Goal: Task Accomplishment & Management: Manage account settings

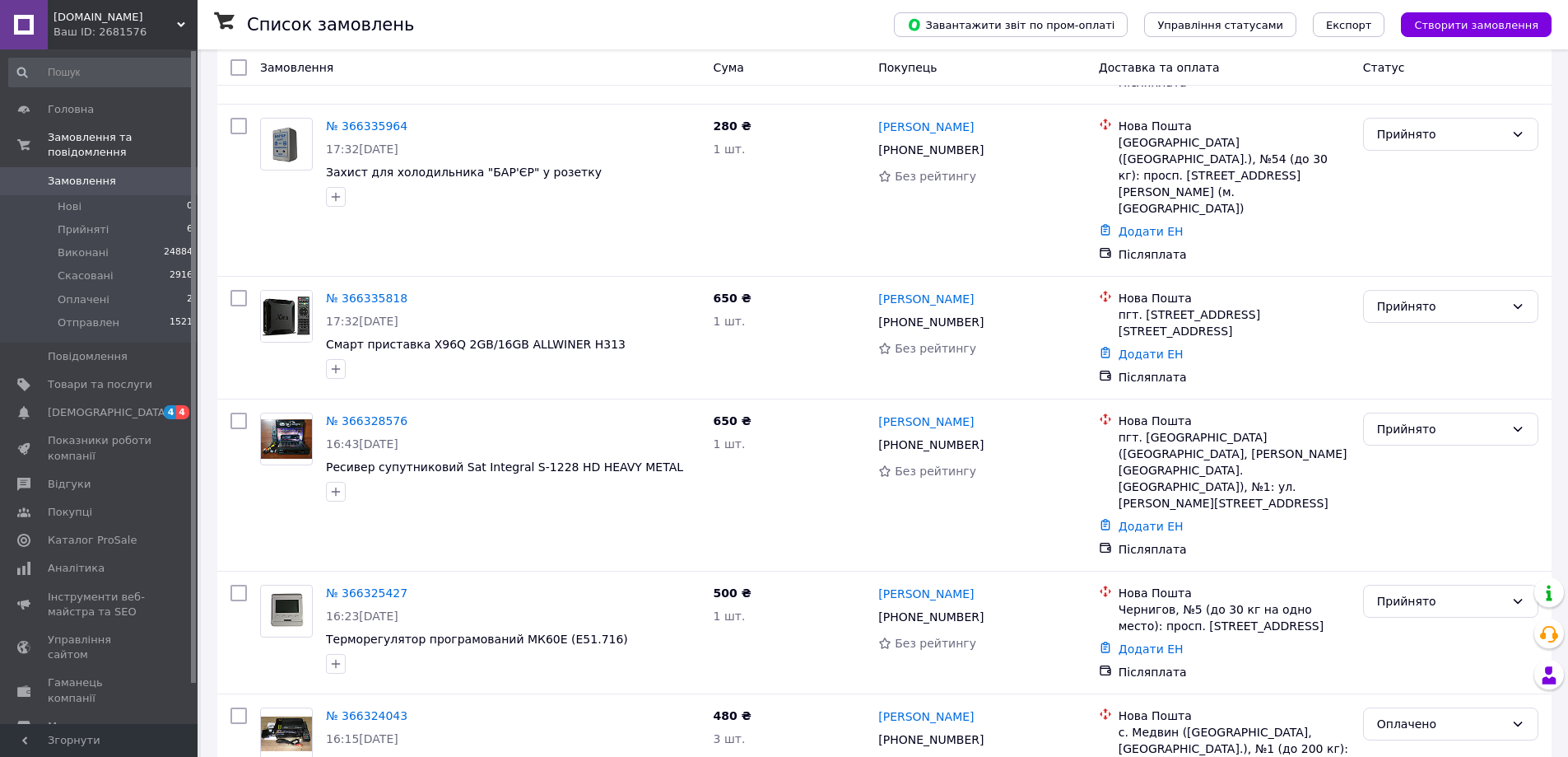
scroll to position [412, 0]
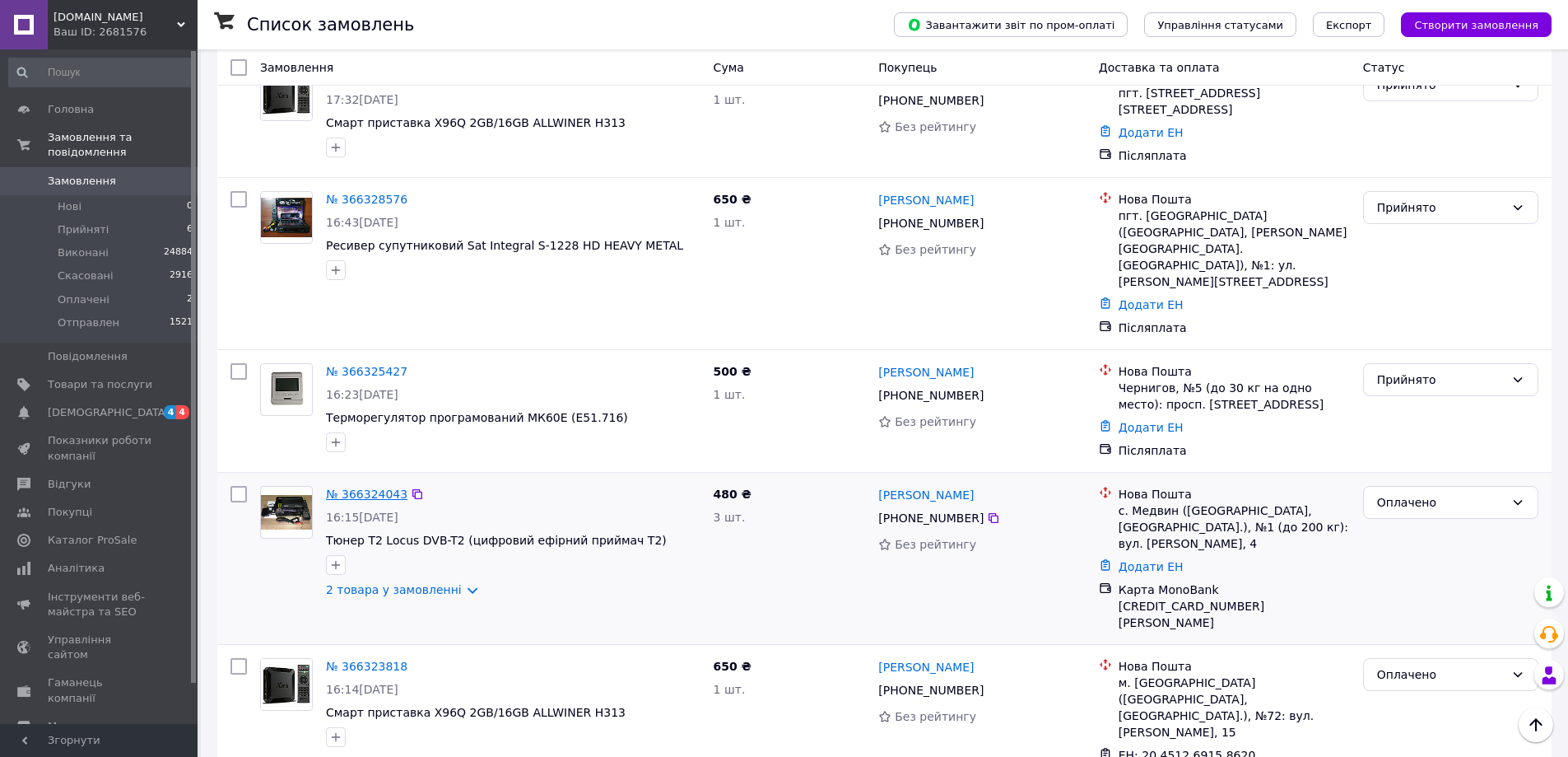
click at [362, 488] on link "№ 366324043" at bounding box center [367, 495] width 82 height 13
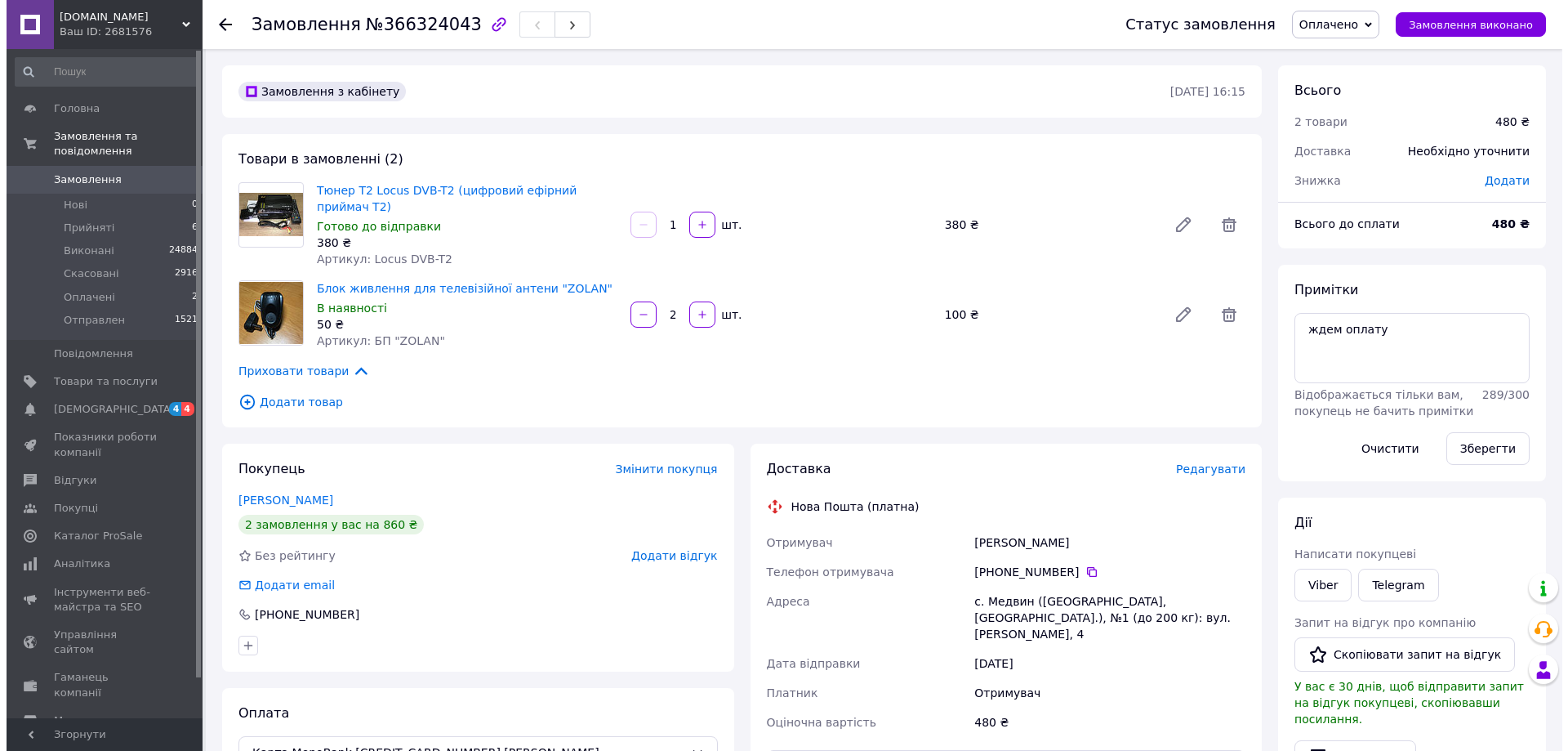
scroll to position [29, 0]
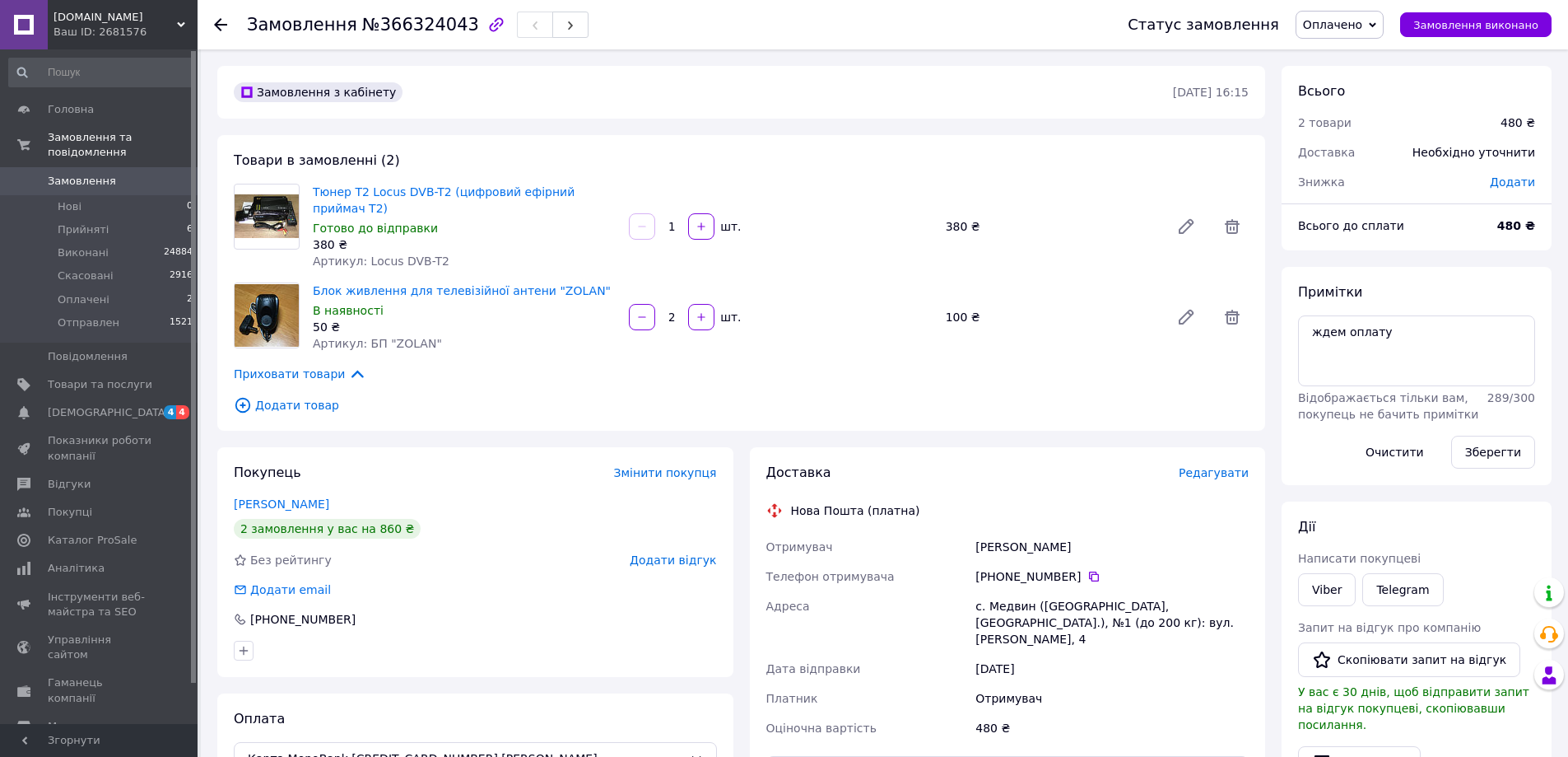
click at [1206, 466] on span "Редагувати" at bounding box center [1213, 473] width 70 height 13
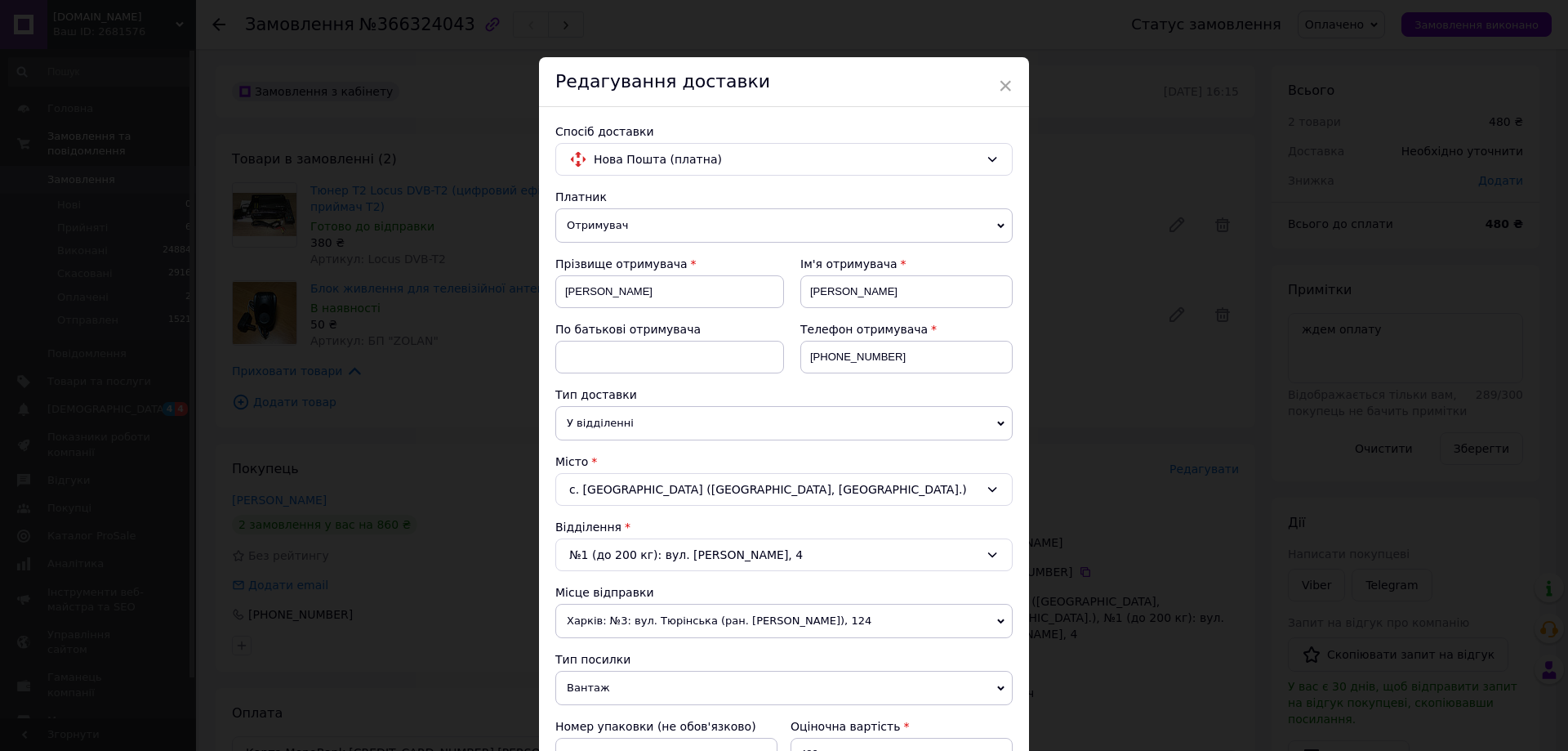
drag, startPoint x: 1003, startPoint y: 83, endPoint x: 1011, endPoint y: 91, distance: 11.3
click at [1003, 83] on span "×" at bounding box center [1006, 85] width 15 height 28
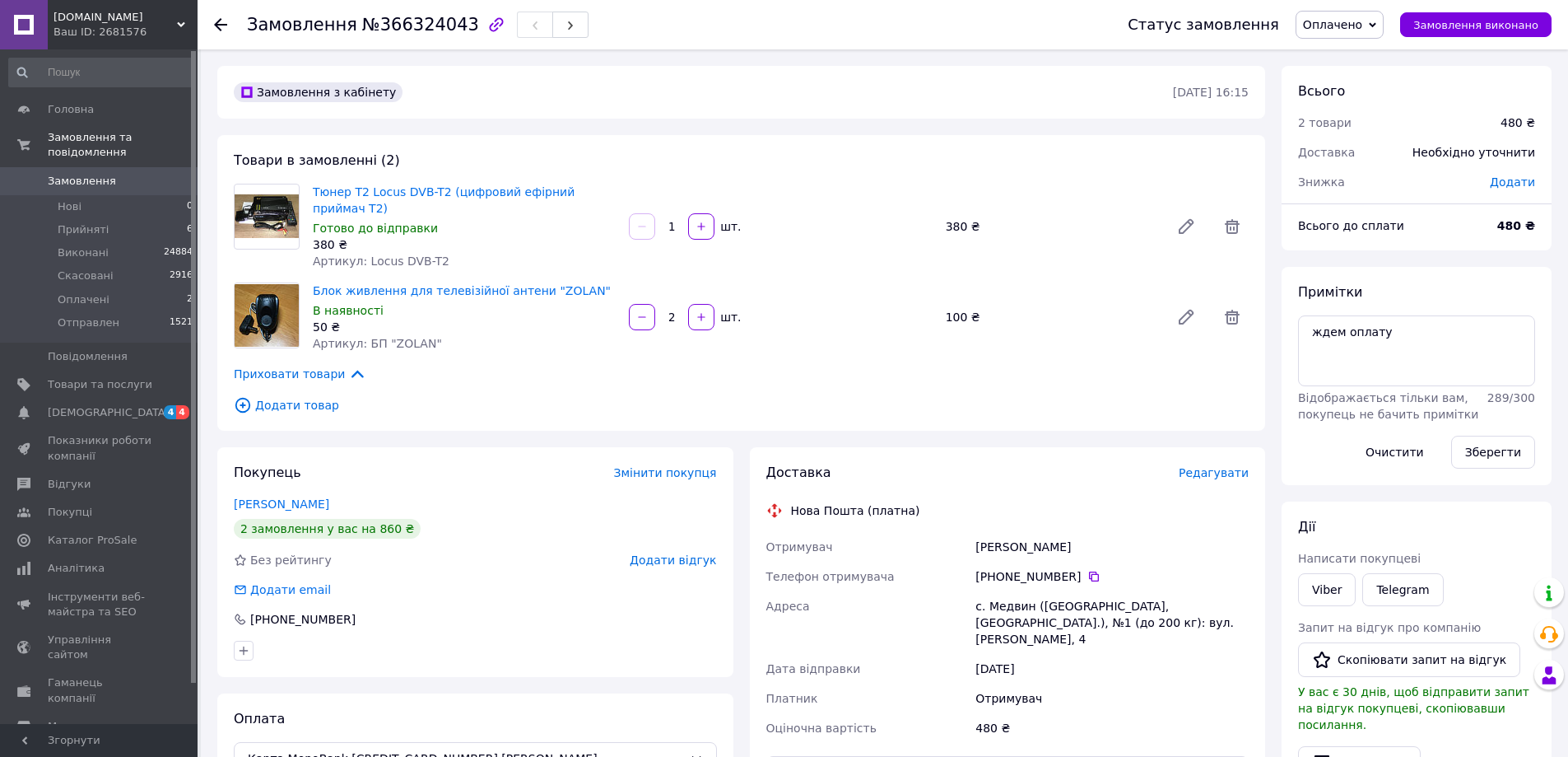
click at [1212, 466] on span "Редагувати" at bounding box center [1213, 473] width 70 height 13
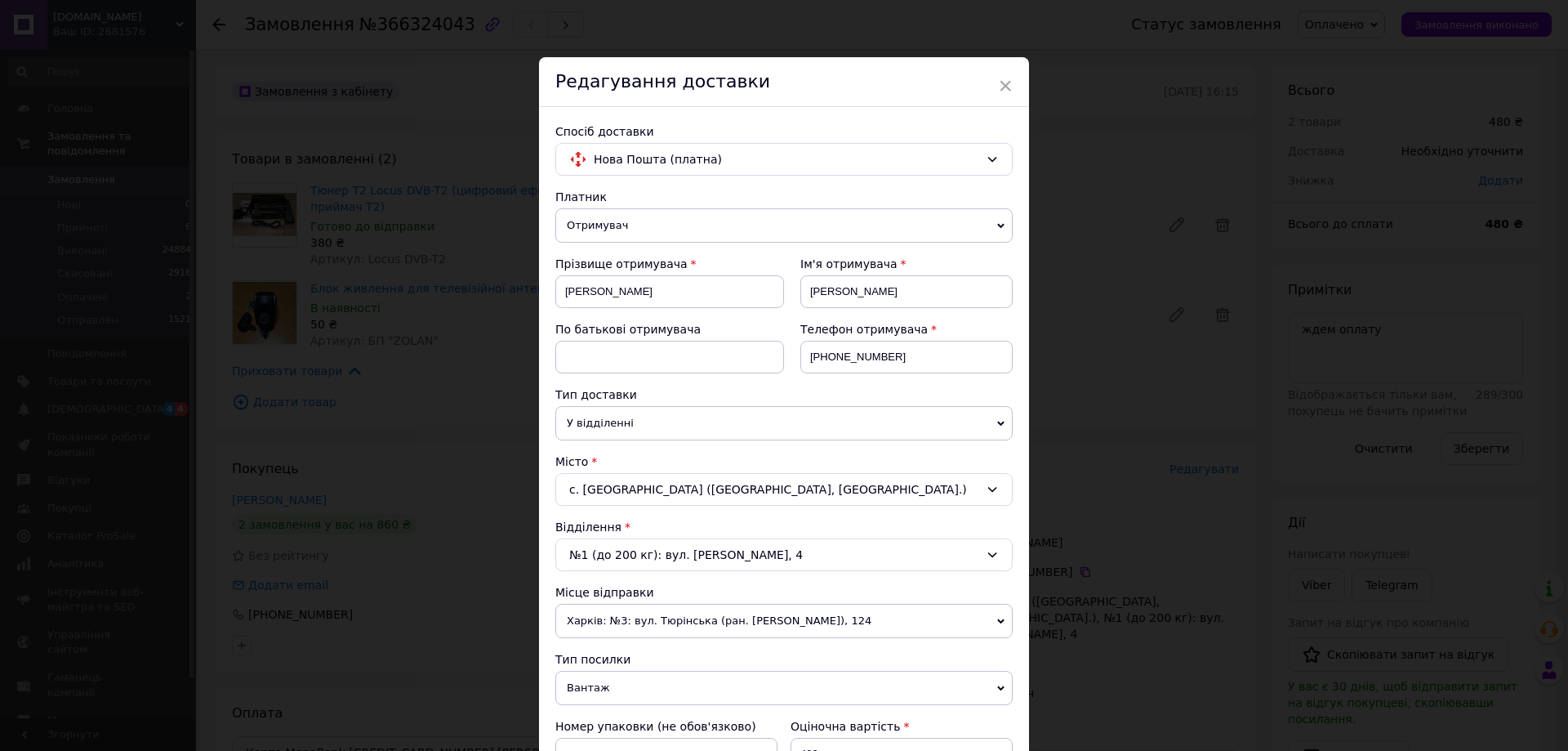
click at [552, 297] on div "Спосіб доставки Нова Пошта (платна) Платник Отримувач Відправник Прізвище отрим…" at bounding box center [784, 566] width 490 height 918
drag, startPoint x: 556, startPoint y: 296, endPoint x: 683, endPoint y: 307, distance: 127.5
click at [683, 307] on input "Марушевська" at bounding box center [670, 291] width 229 height 33
type input "Шевченко"
drag, startPoint x: 809, startPoint y: 295, endPoint x: 881, endPoint y: 295, distance: 72.0
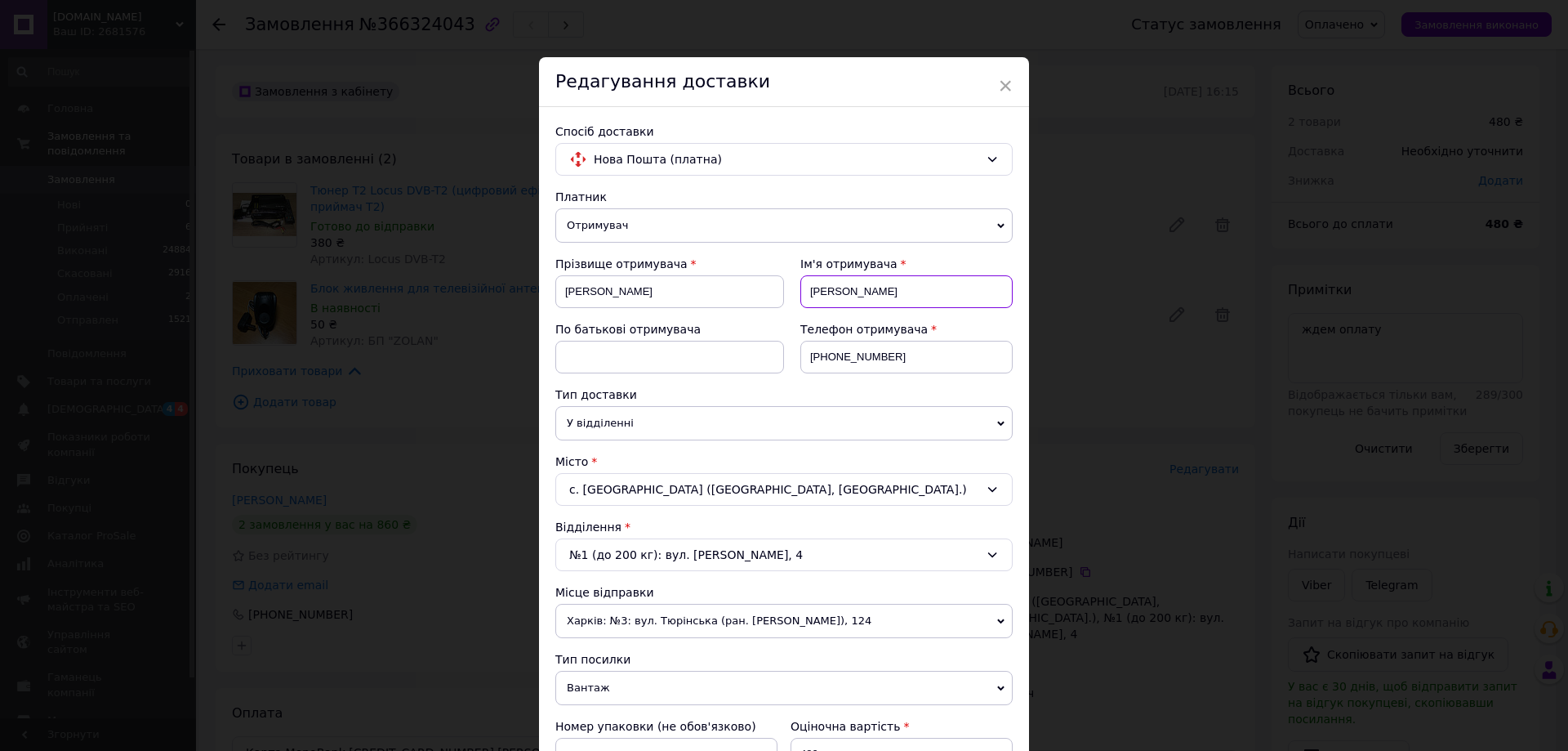
click at [881, 295] on input "Євгенія" at bounding box center [907, 291] width 213 height 33
type input "Віта"
click at [650, 355] on input at bounding box center [670, 356] width 229 height 33
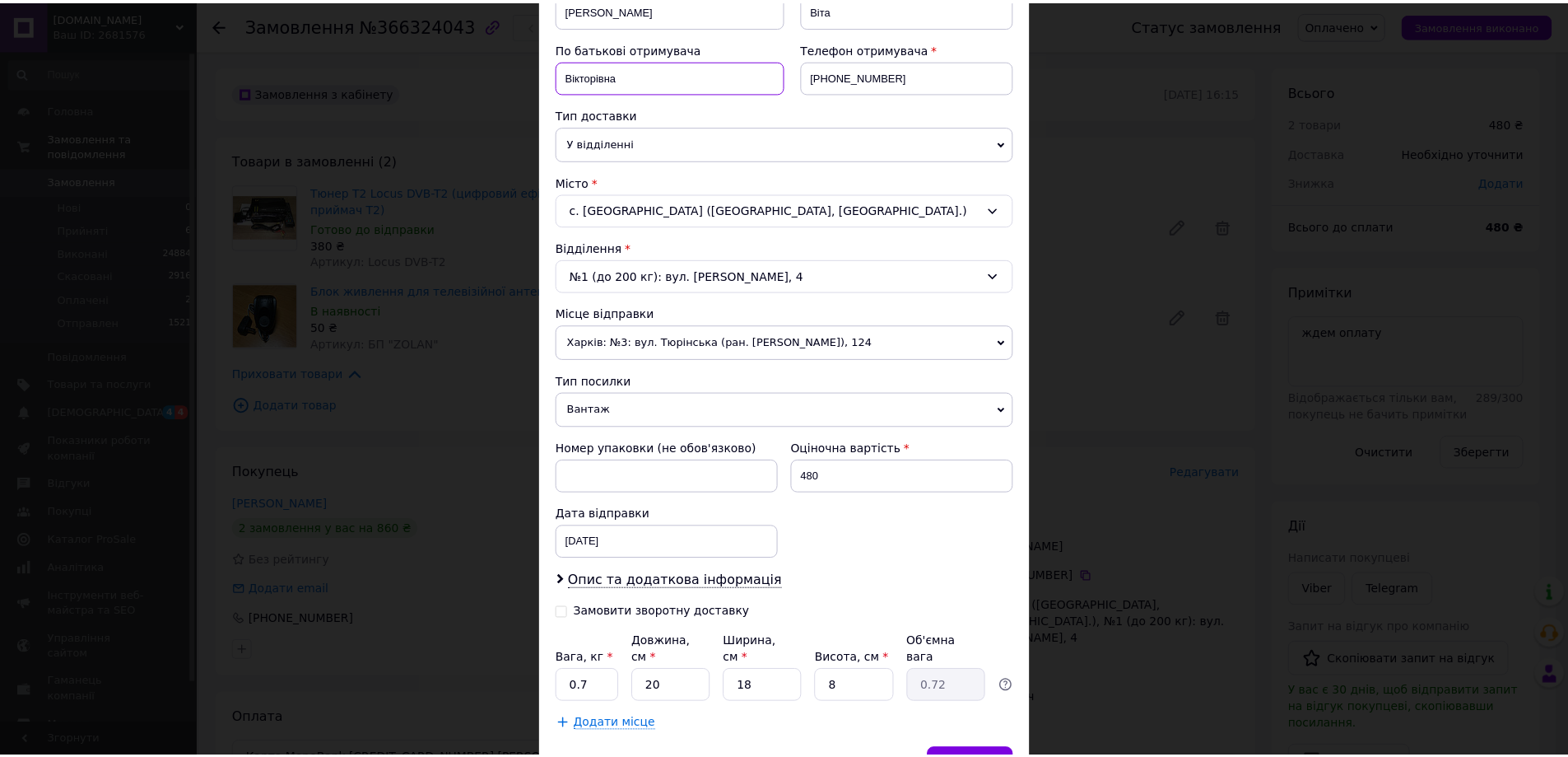
scroll to position [367, 0]
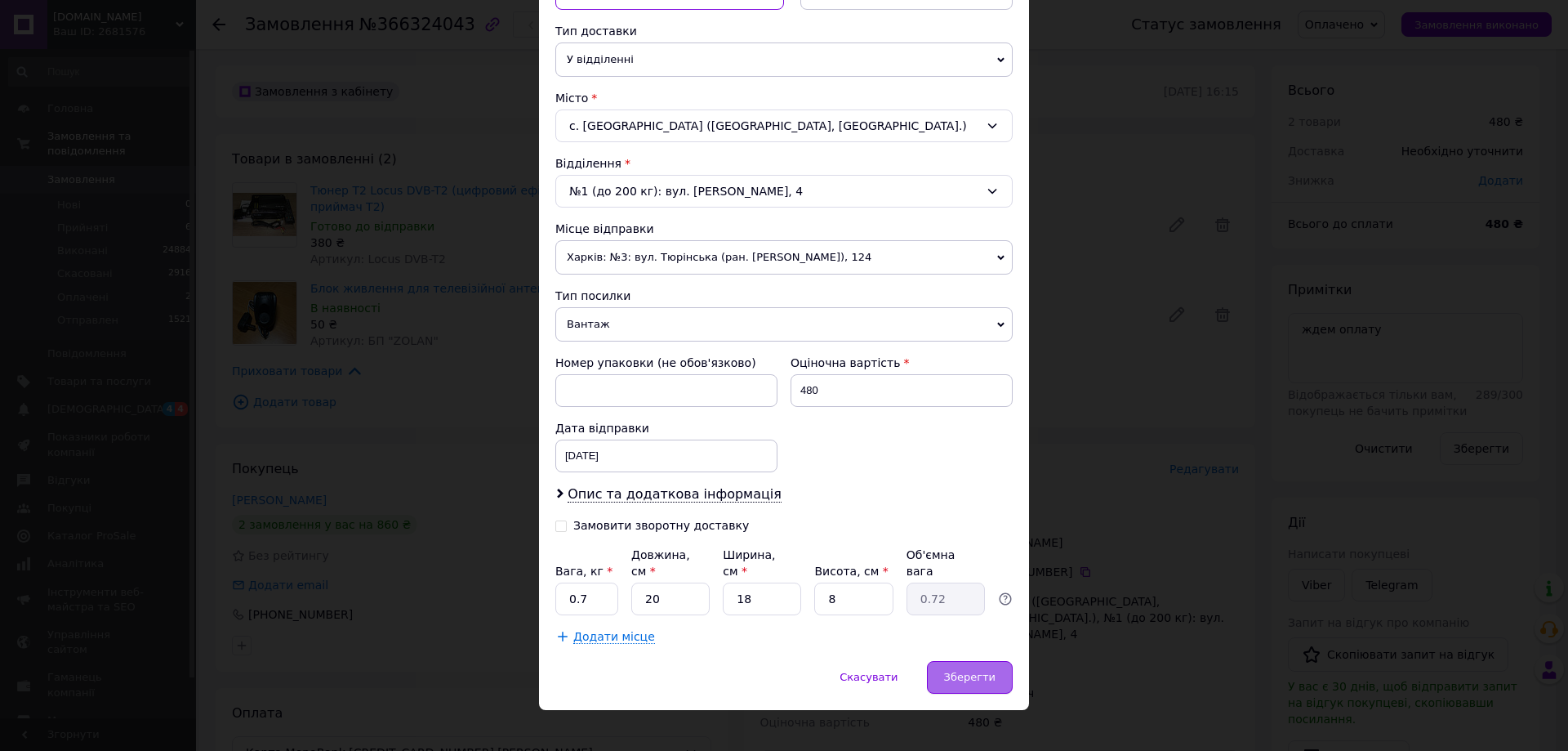
type input "Вікторівна"
click at [976, 671] on span "Зберегти" at bounding box center [970, 677] width 52 height 13
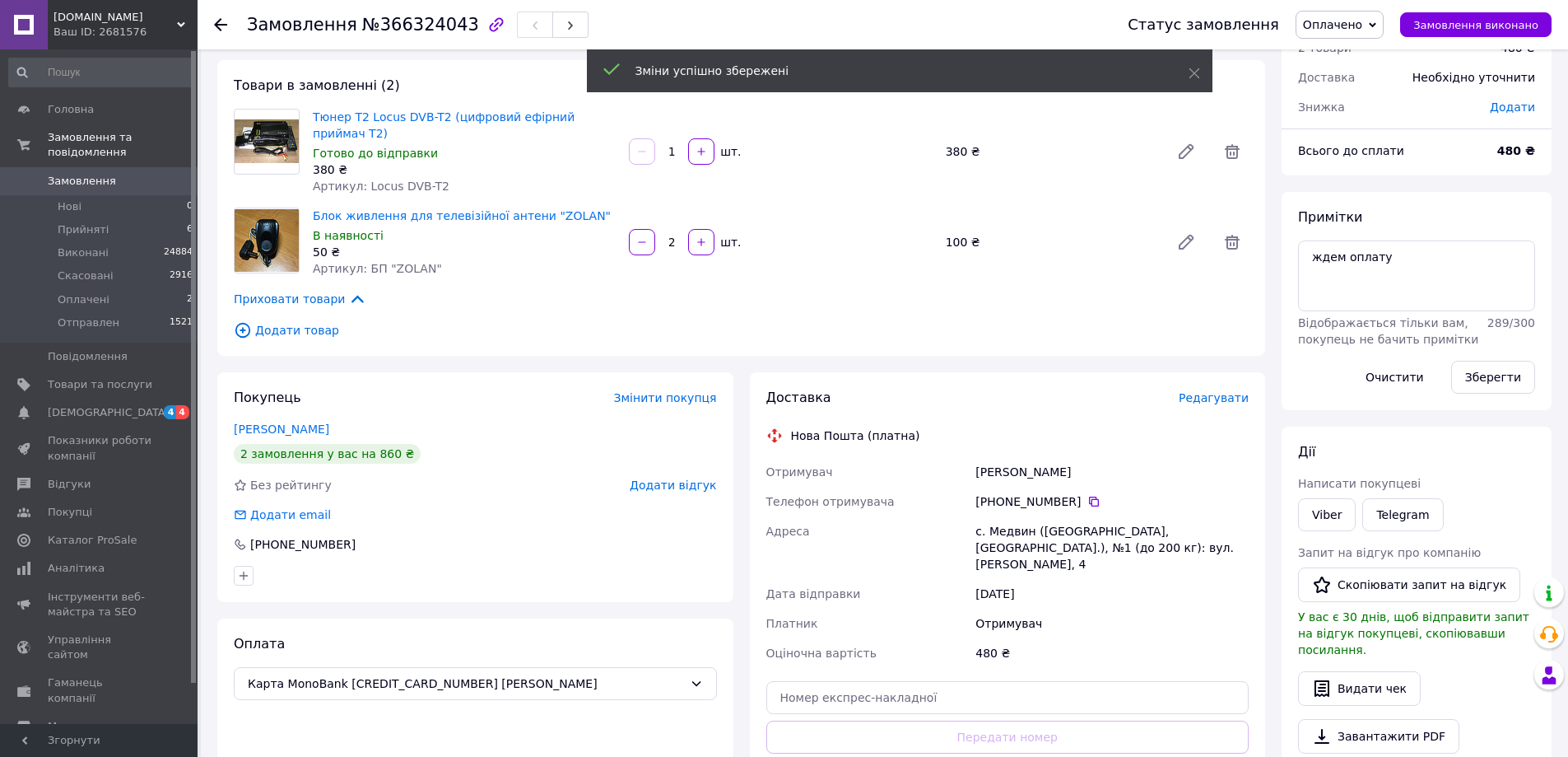
scroll to position [165, 0]
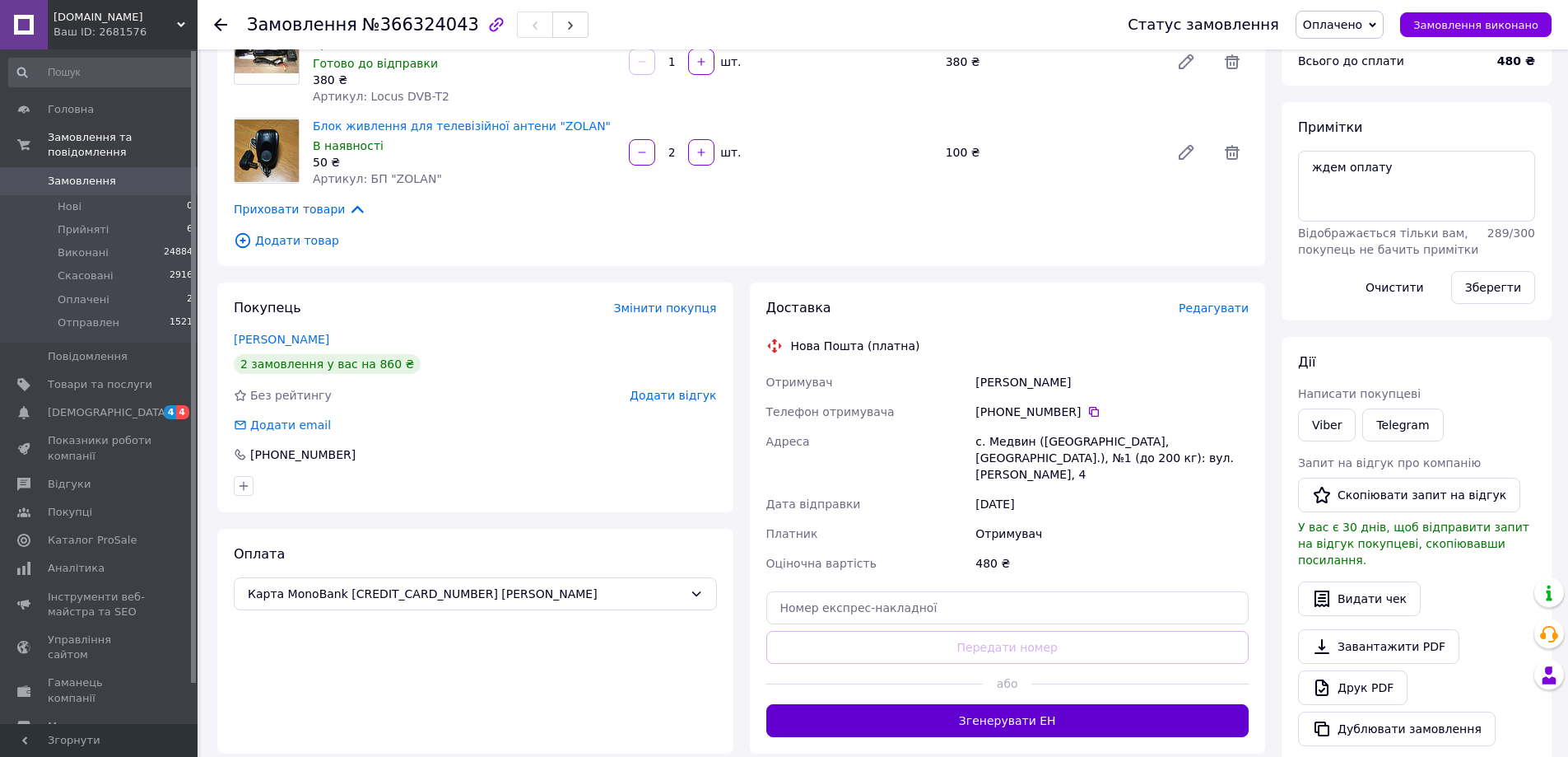
click at [1032, 704] on button "Згенерувати ЕН" at bounding box center [1008, 720] width 483 height 33
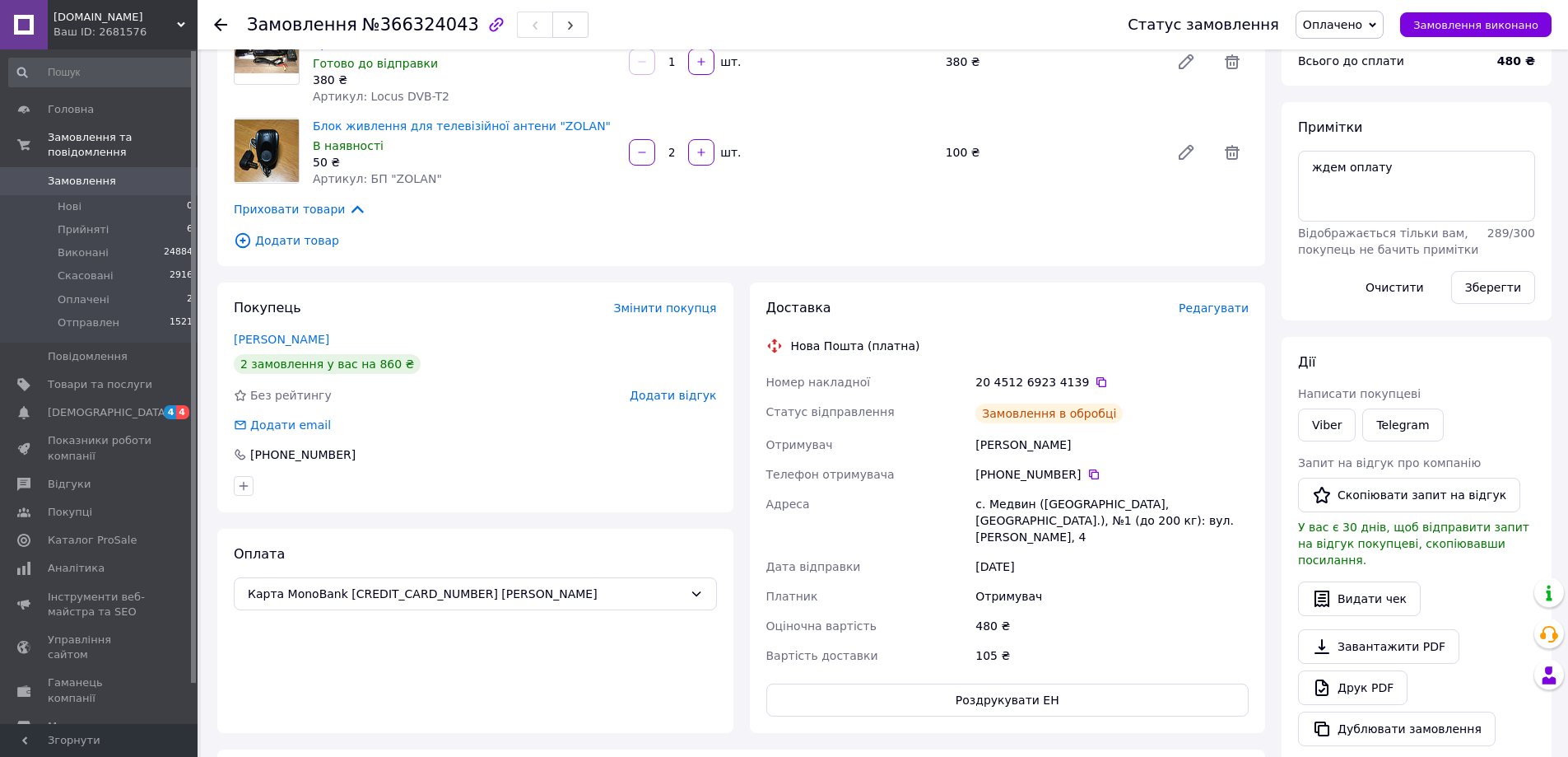
scroll to position [109, 0]
drag, startPoint x: 979, startPoint y: 368, endPoint x: 1075, endPoint y: 364, distance: 96.1
click at [1075, 374] on div "20 4512 6923 4139" at bounding box center [1111, 383] width 273 height 17
copy div "20 4512 6923 4139"
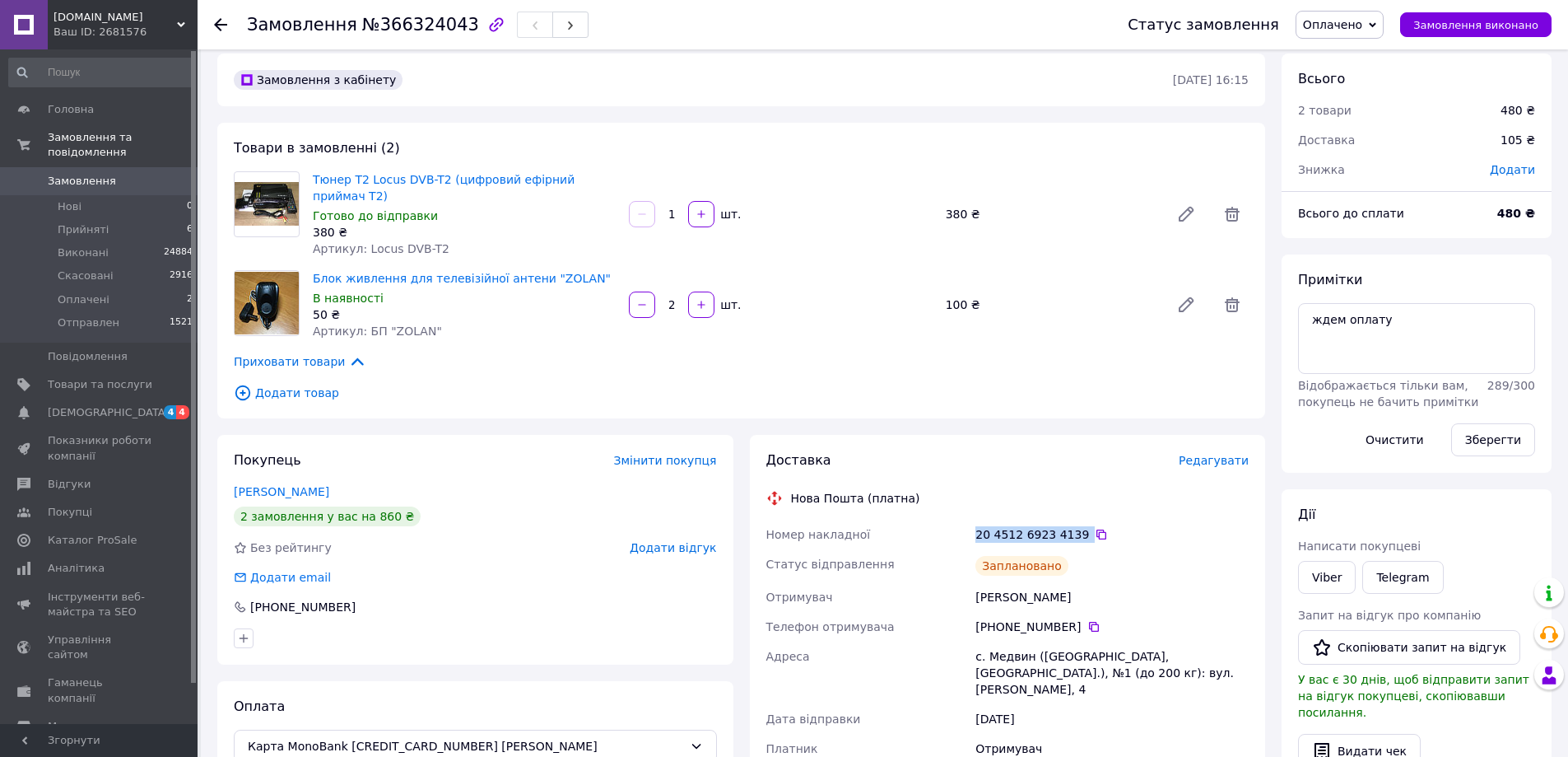
scroll to position [0, 0]
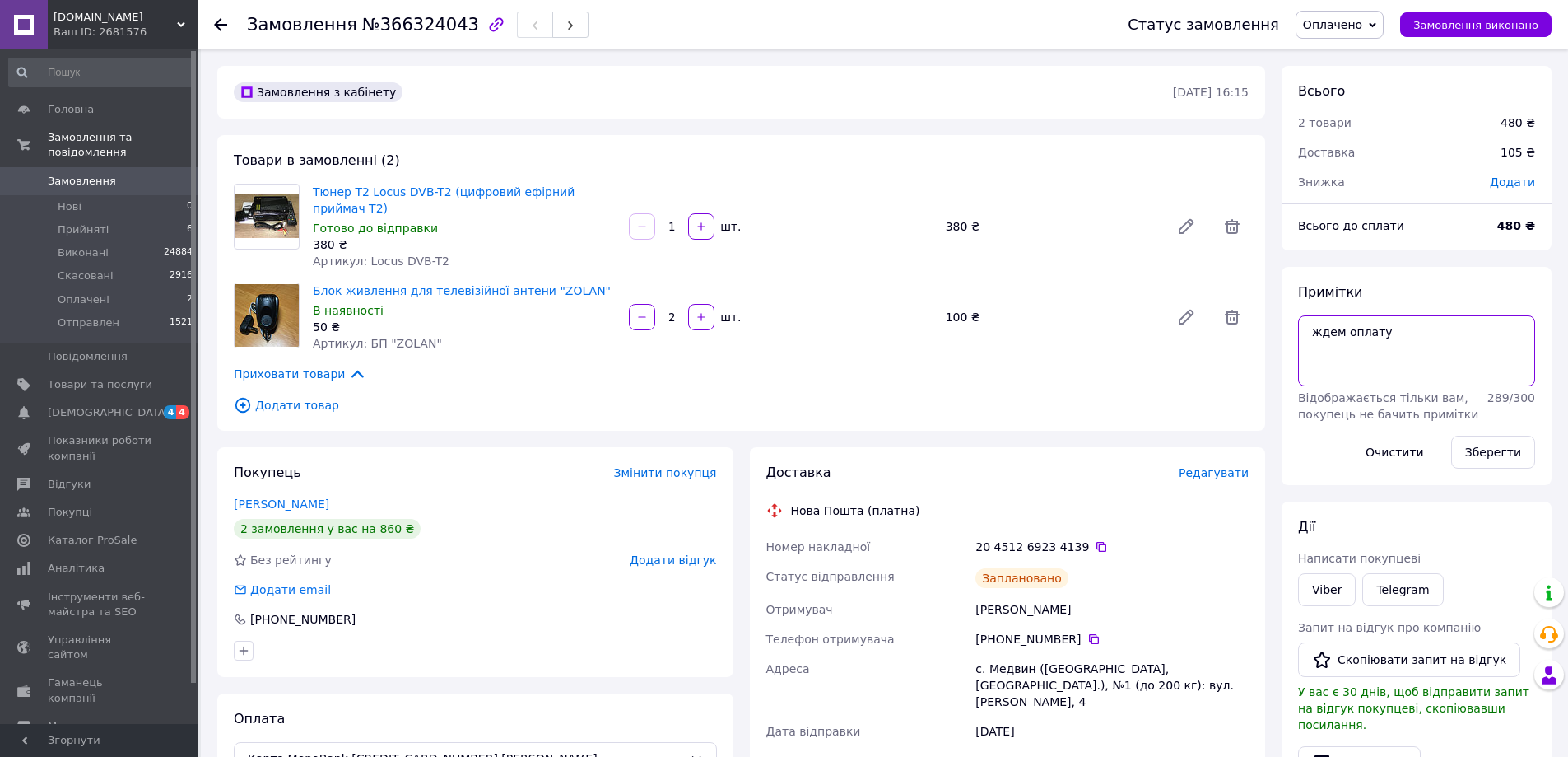
drag, startPoint x: 1307, startPoint y: 339, endPoint x: 1437, endPoint y: 344, distance: 130.1
click at [1437, 344] on textarea "ждем оплату" at bounding box center [1417, 351] width 237 height 71
paste textarea "20 4512 6923 4139"
type textarea "20 4512 6923 4139"
click at [1489, 448] on button "Зберегти" at bounding box center [1493, 452] width 84 height 33
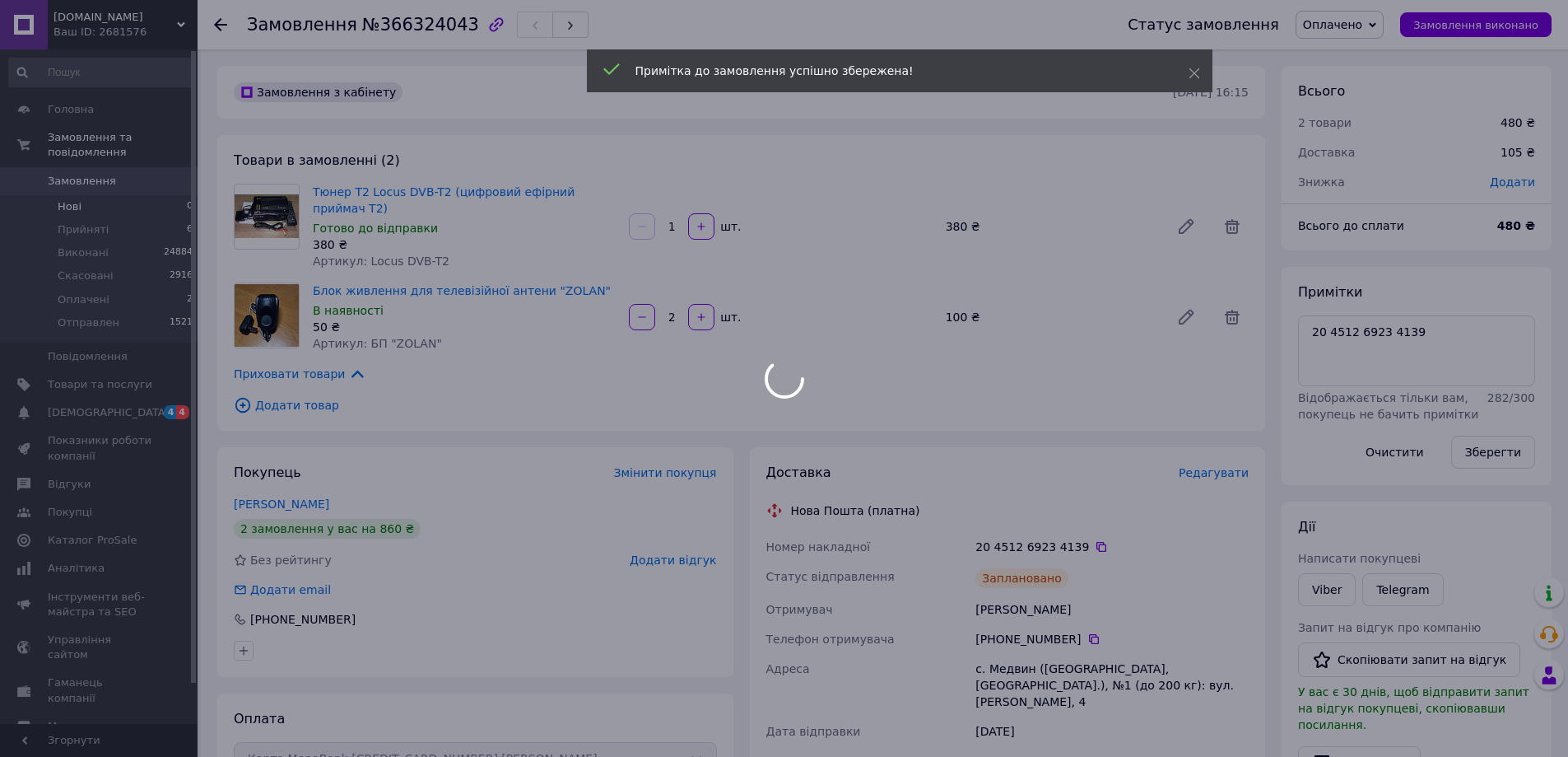
scroll to position [148, 0]
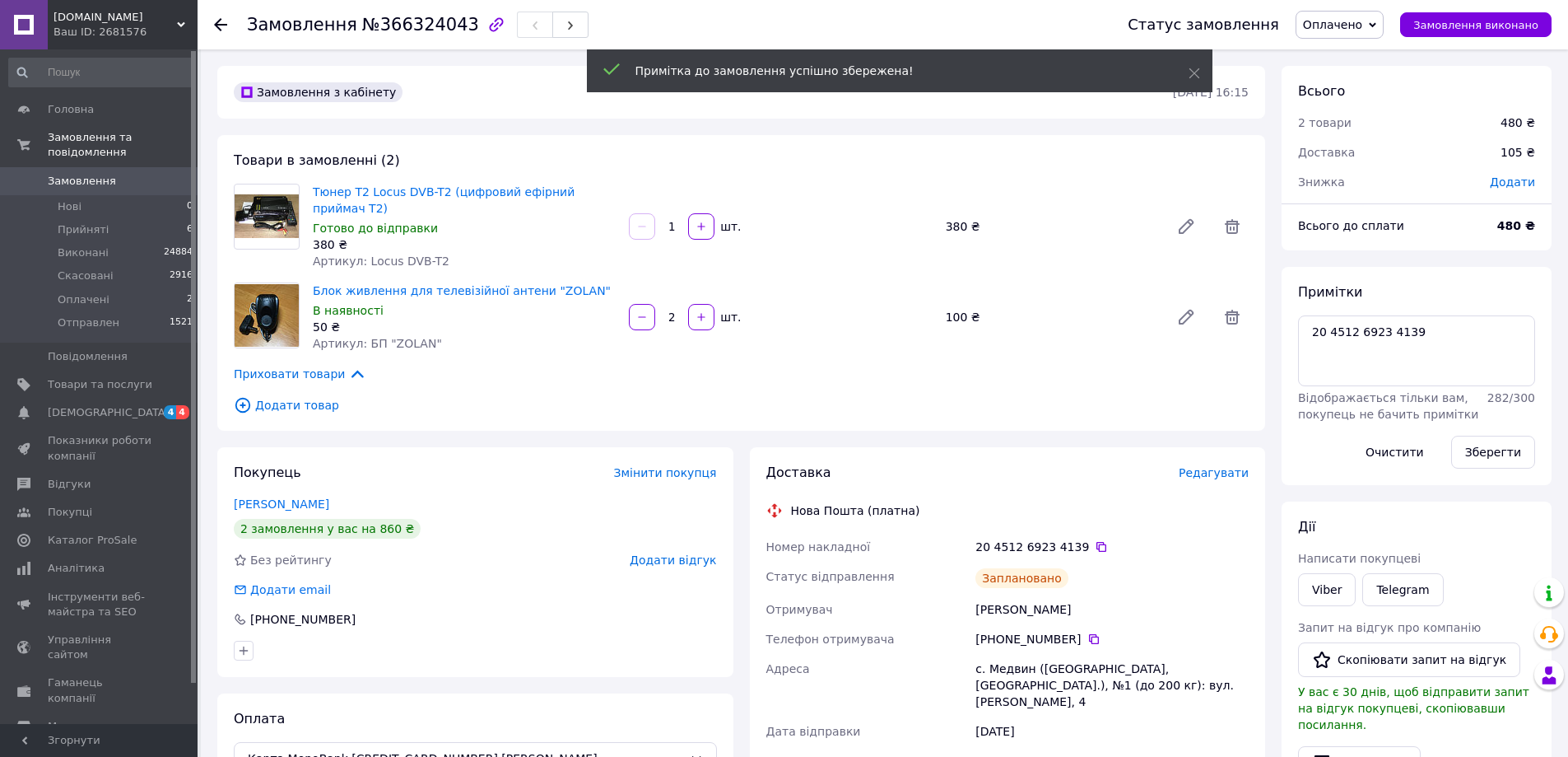
click at [102, 174] on link "Замовлення 0" at bounding box center [101, 181] width 203 height 28
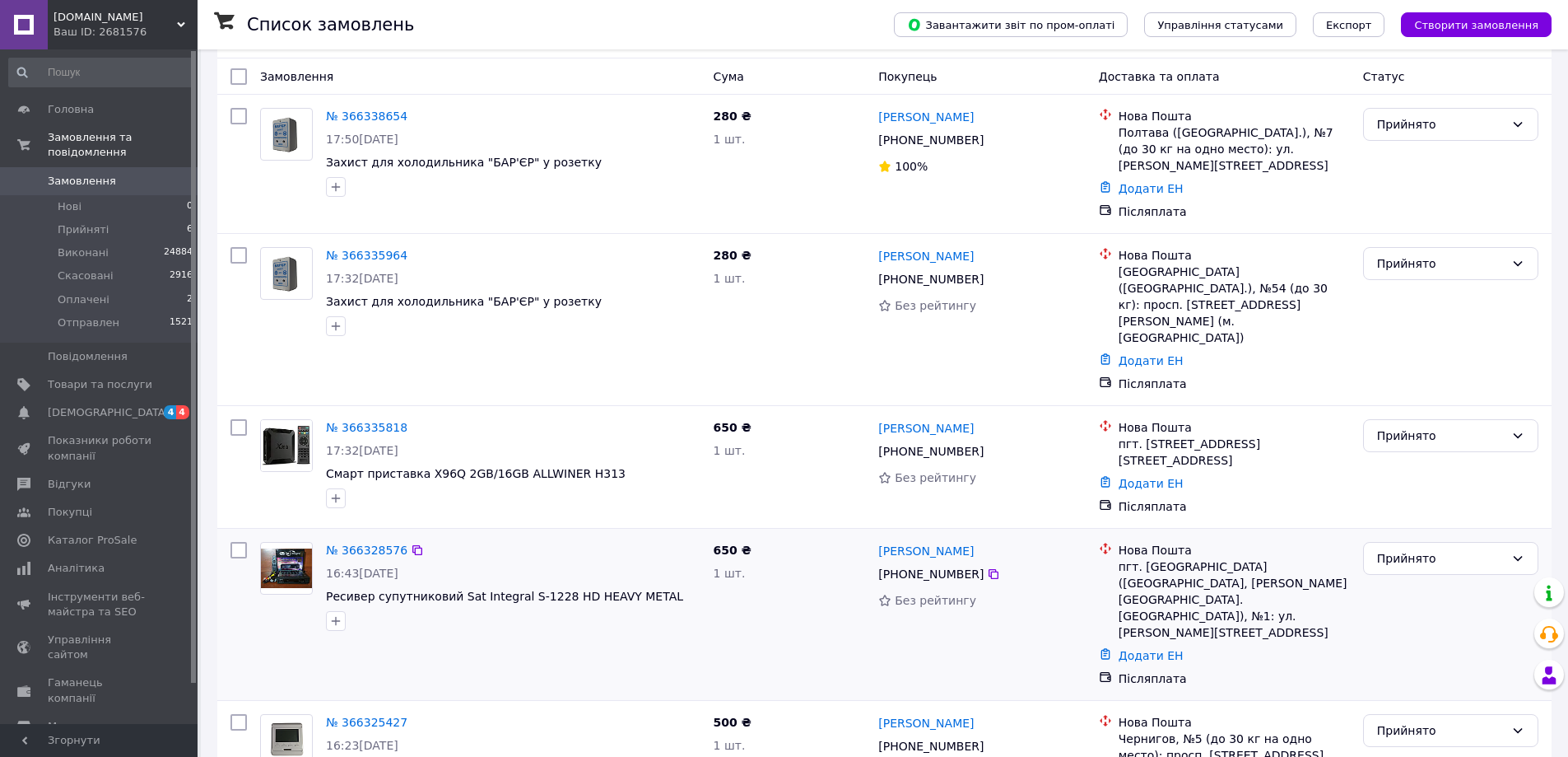
scroll to position [165, 0]
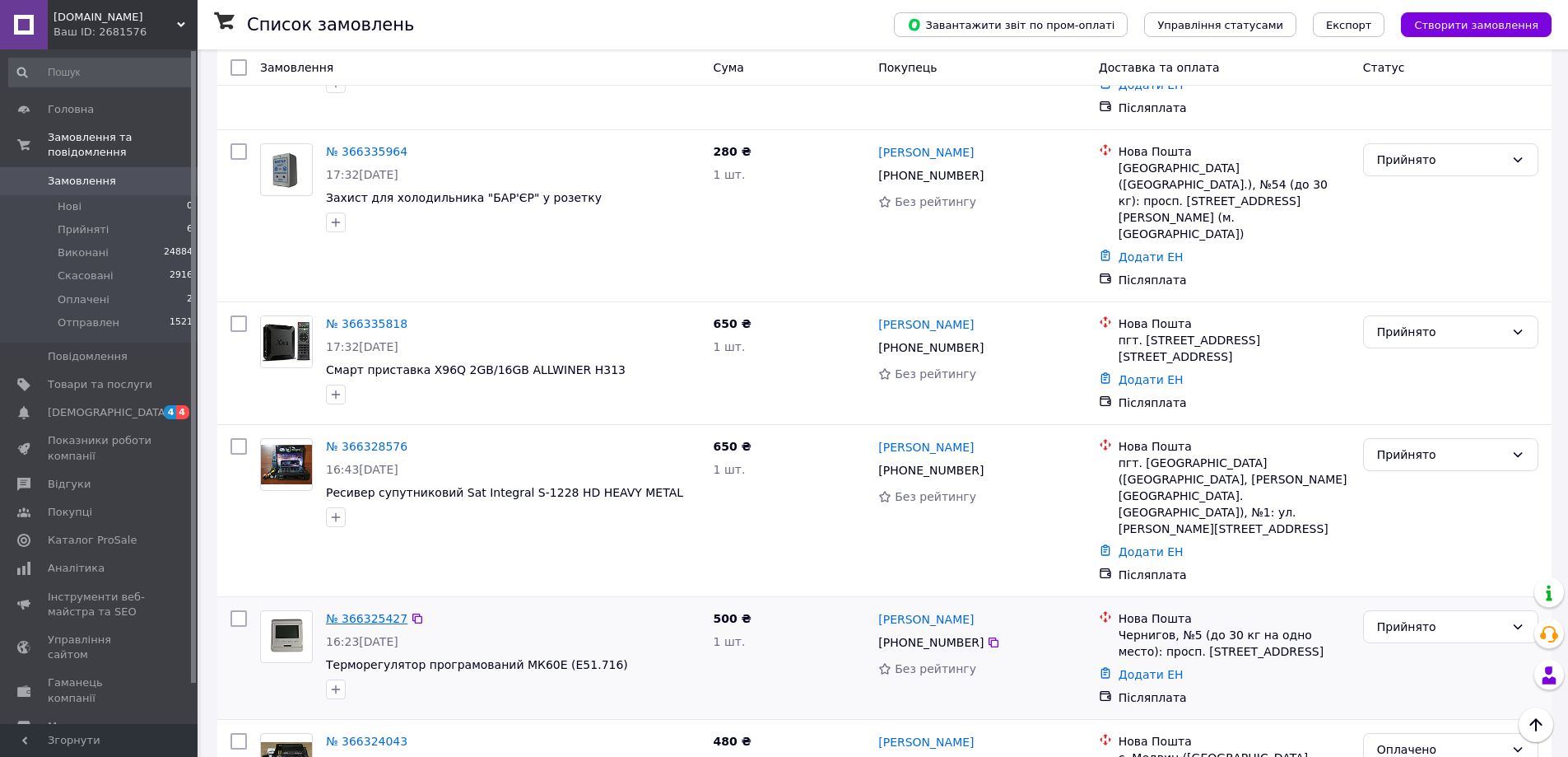
click at [372, 612] on link "№ 366325427" at bounding box center [367, 619] width 82 height 13
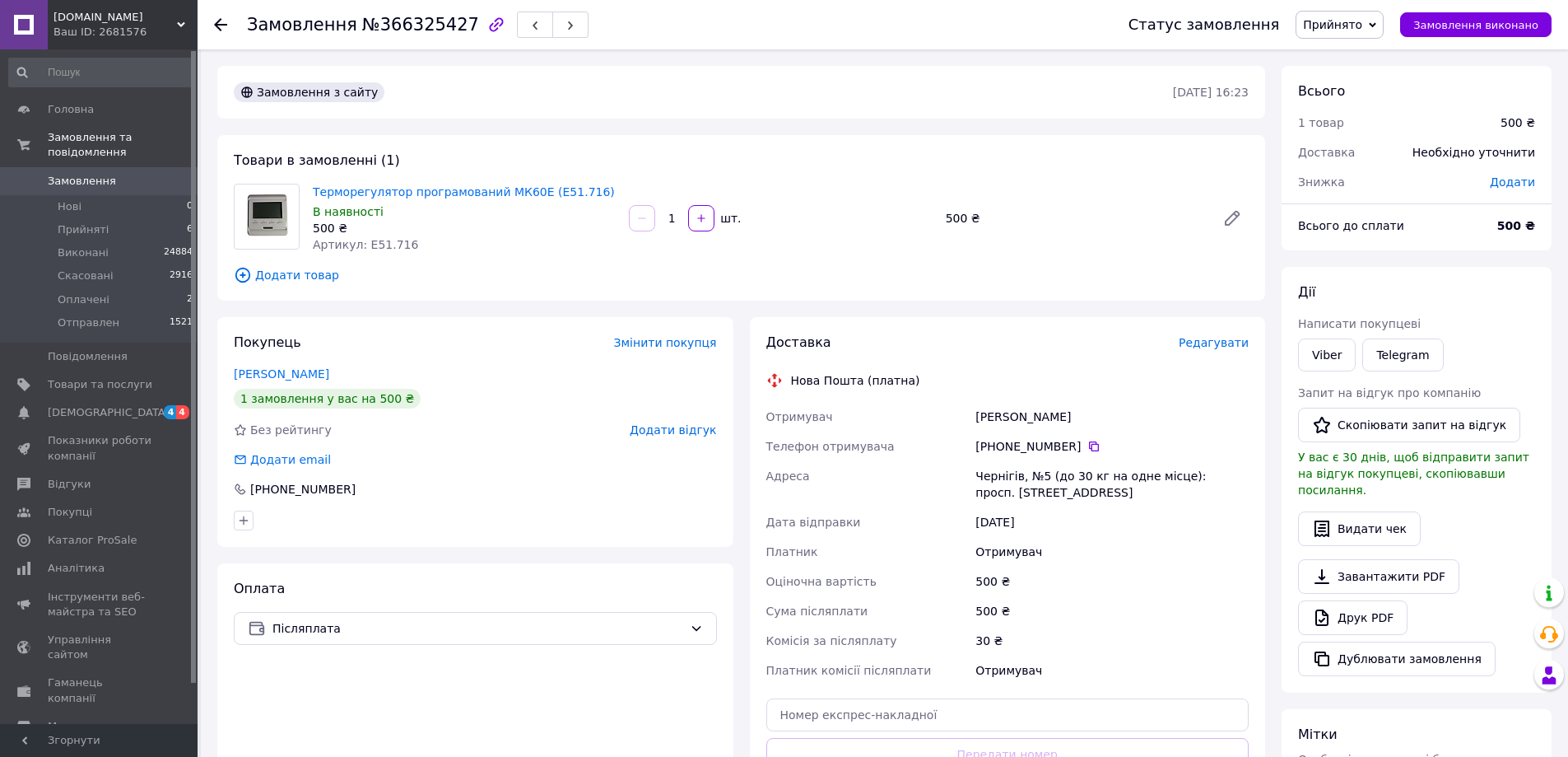
click at [1207, 345] on span "Редагувати" at bounding box center [1213, 343] width 70 height 13
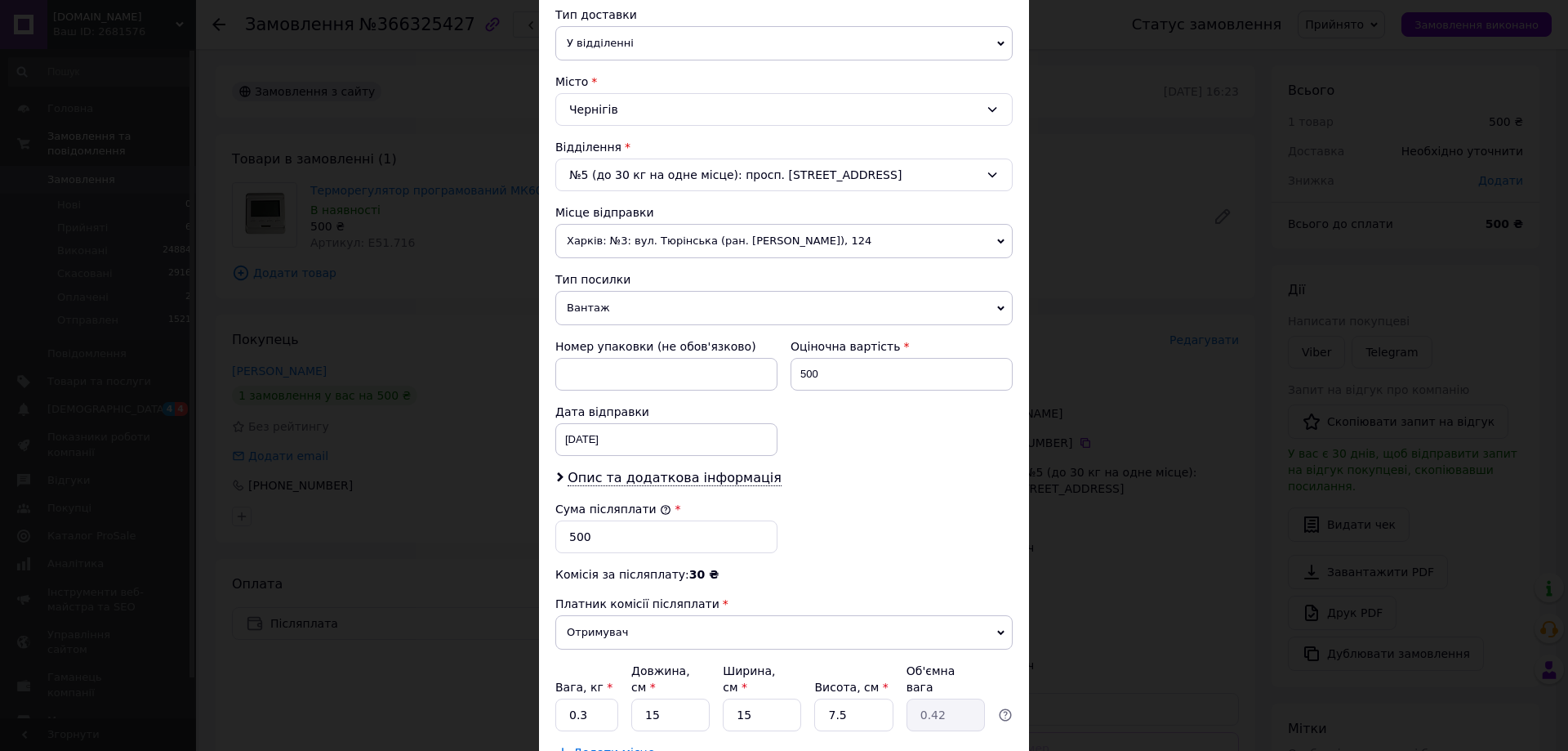
scroll to position [409, 0]
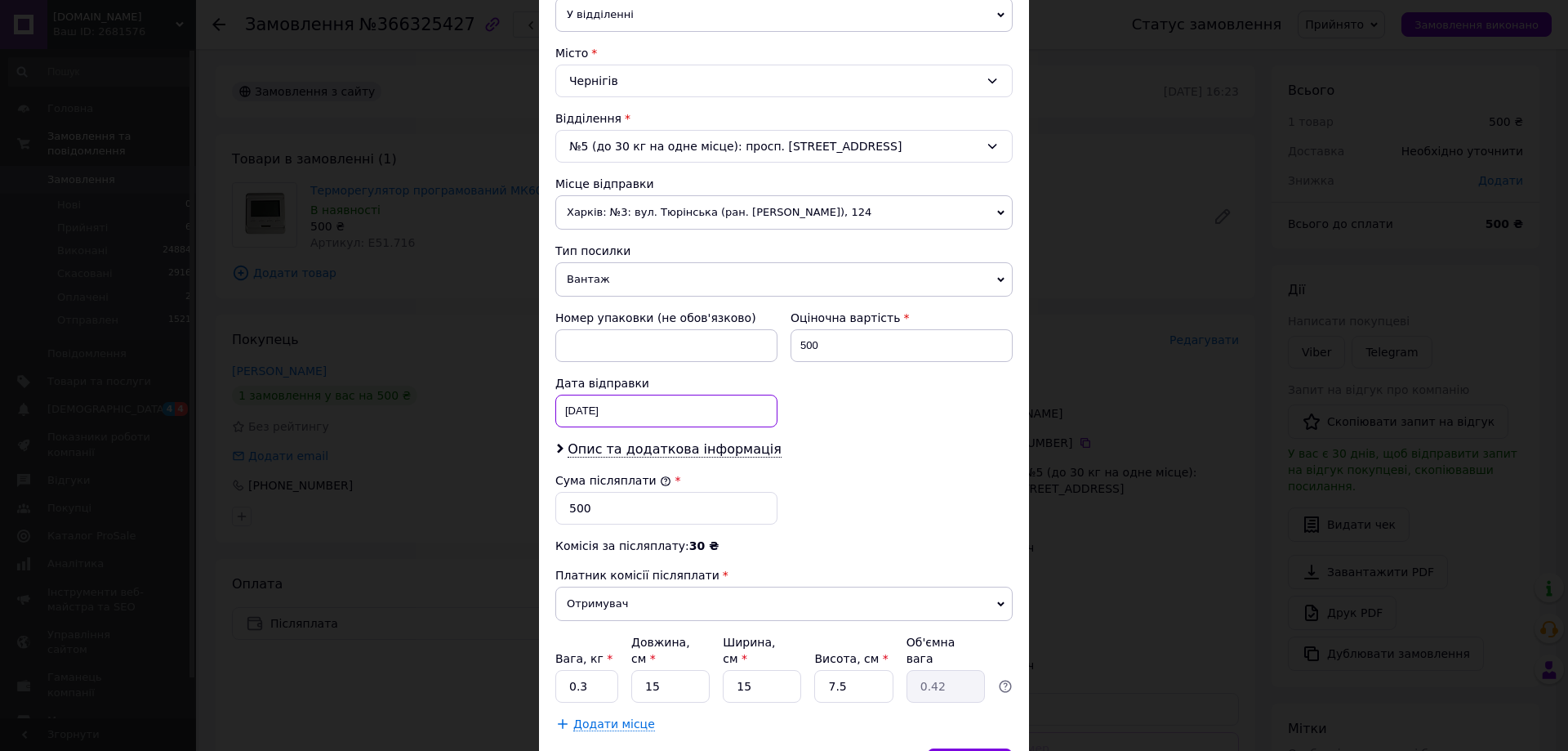
click at [636, 407] on div "12.10.2025 < 2025 > < Октябрь > Пн Вт Ср Чт Пт Сб Вс 29 30 1 2 3 4 5 6 7 8 9 10…" at bounding box center [666, 411] width 222 height 33
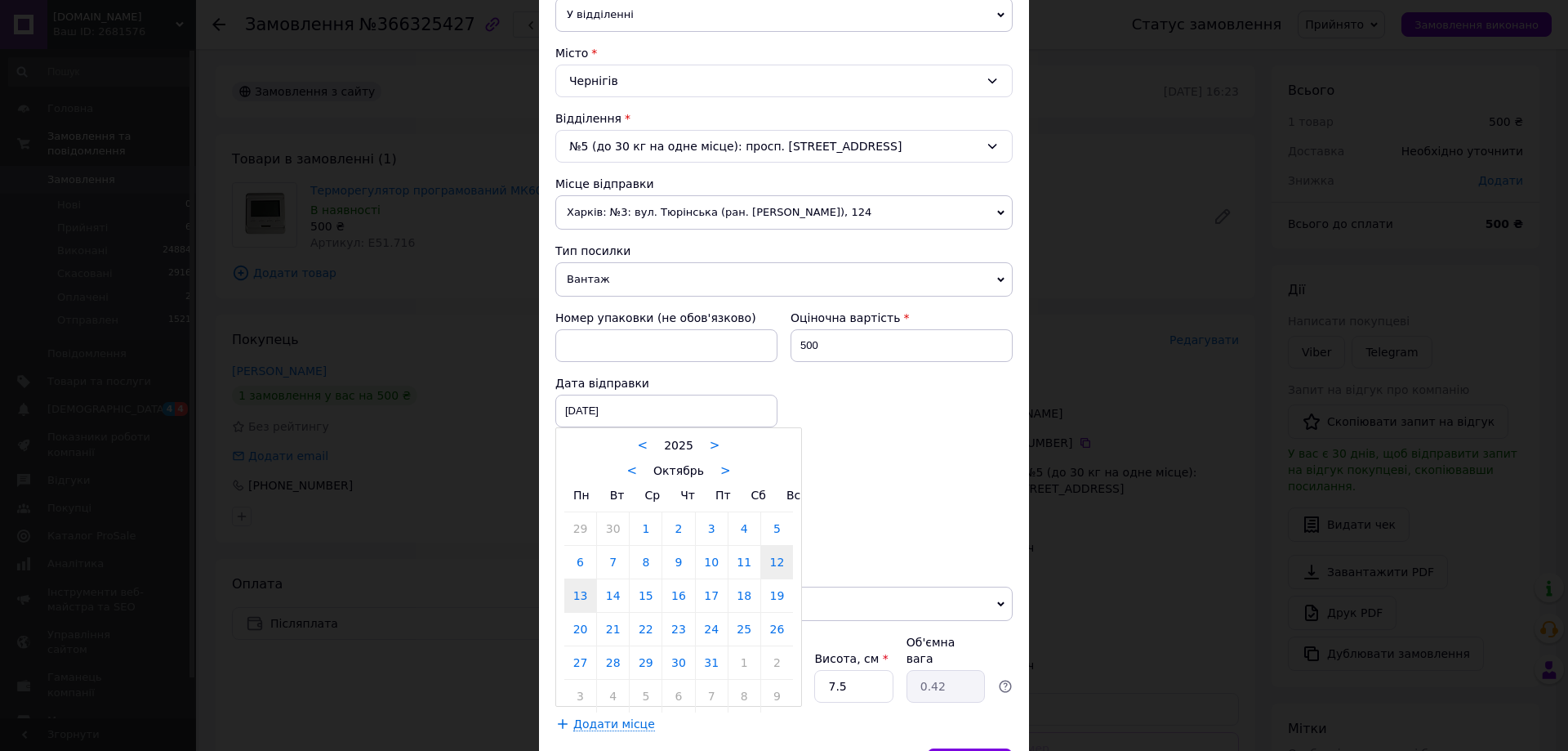
click at [578, 602] on link "13" at bounding box center [580, 595] width 32 height 33
type input "13.10.2025"
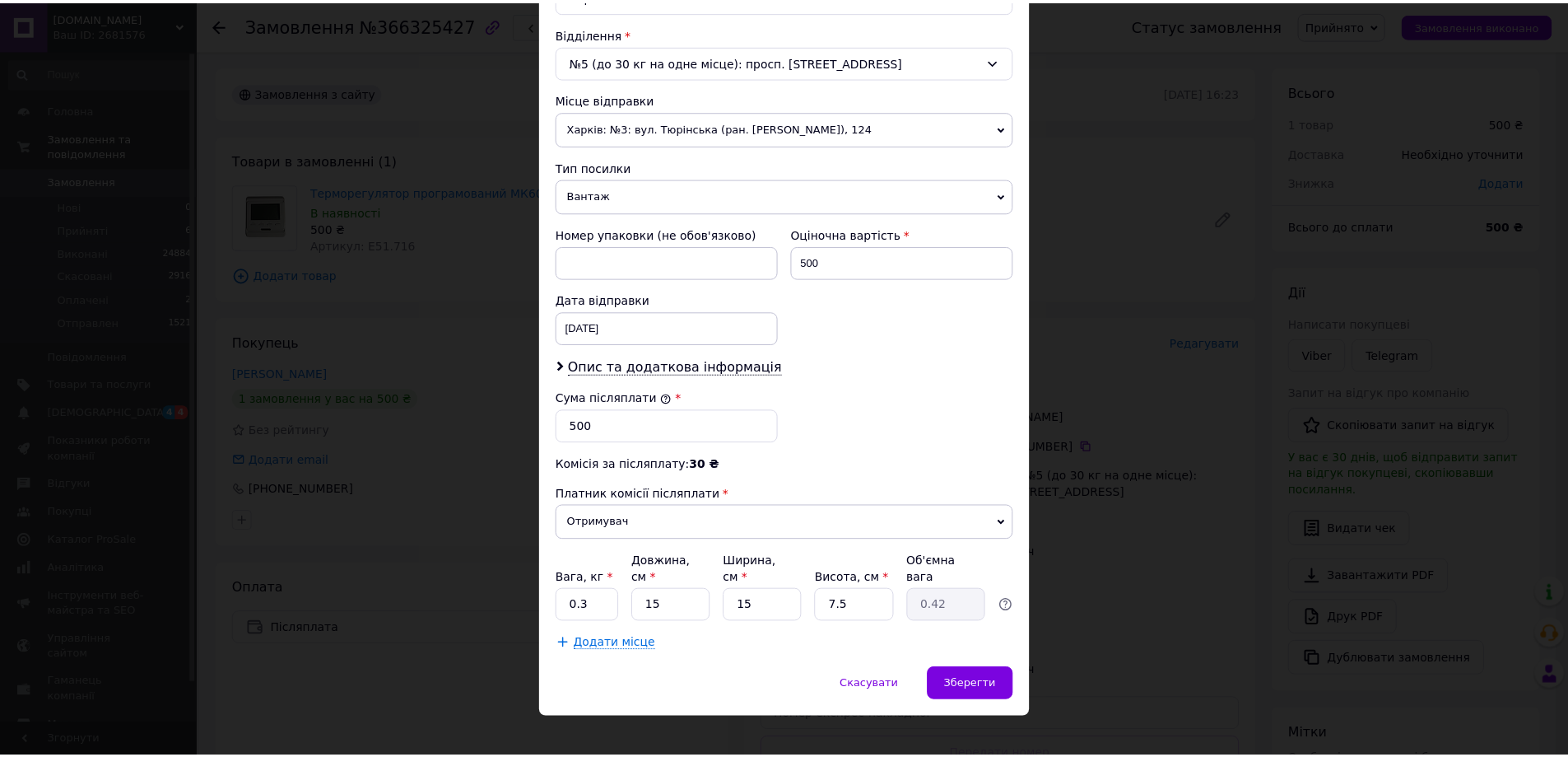
scroll to position [500, 0]
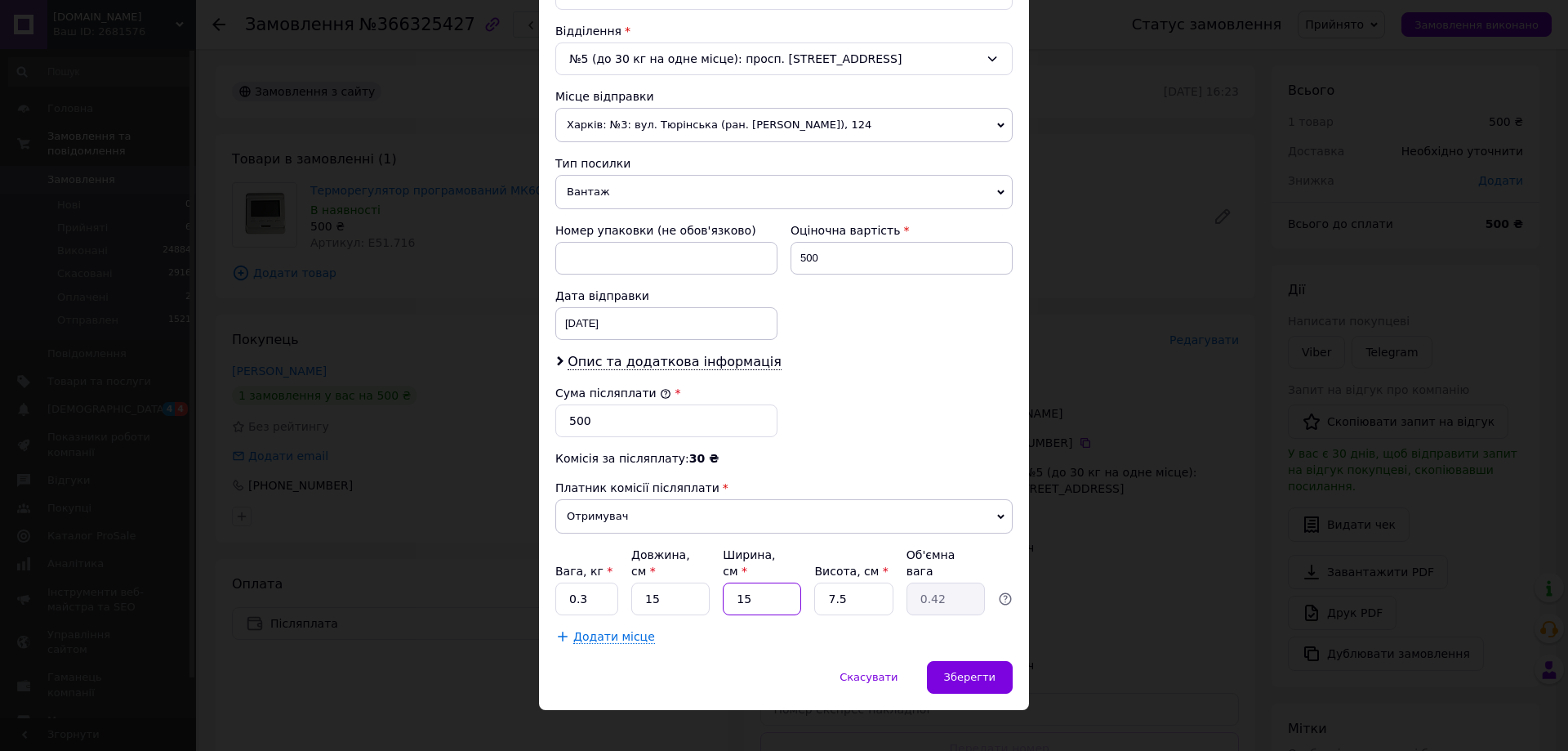
drag, startPoint x: 734, startPoint y: 590, endPoint x: 766, endPoint y: 584, distance: 32.6
click at [766, 585] on input "15" at bounding box center [762, 598] width 78 height 33
type input "1"
type input "0.1"
type input "12"
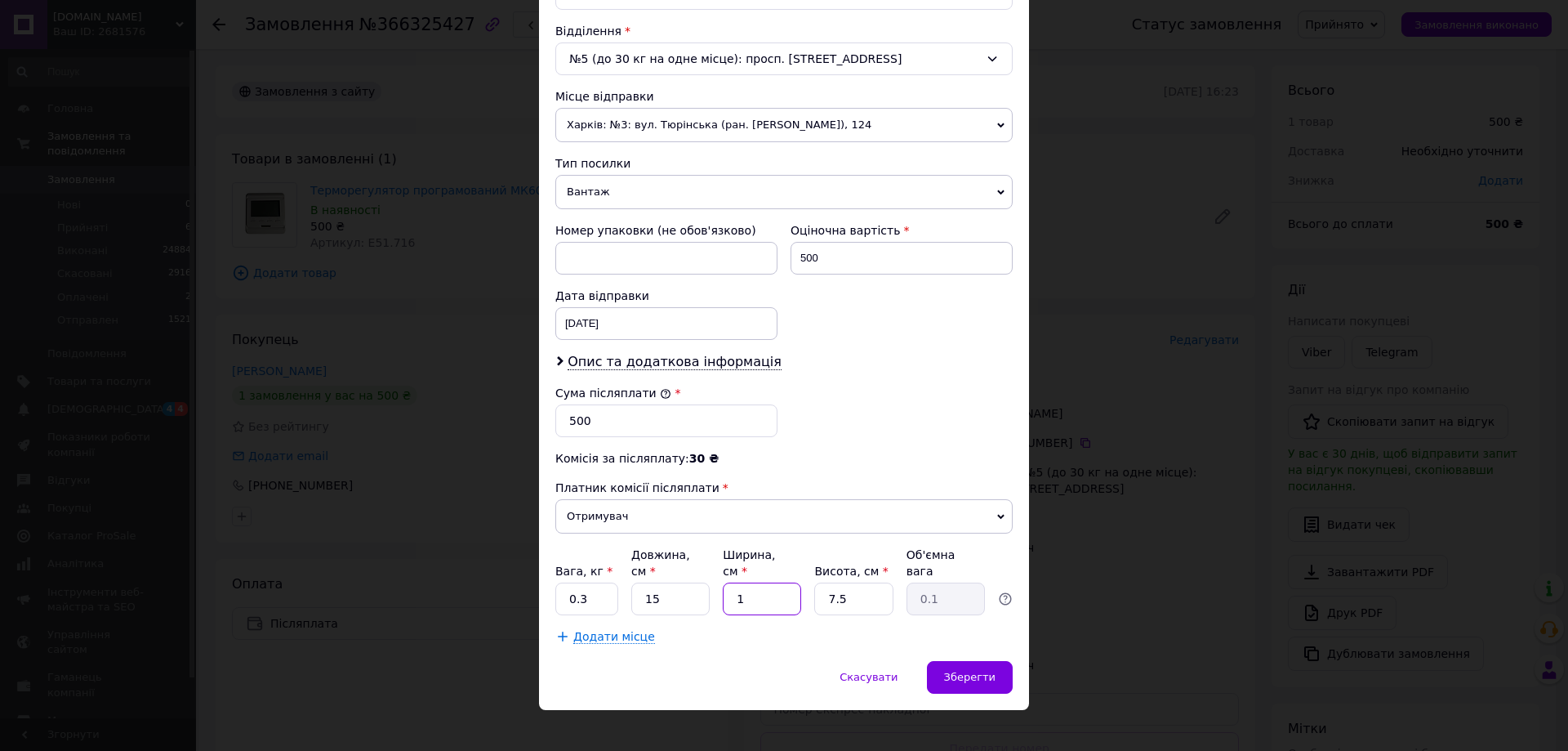
type input "0.34"
type input "12"
drag, startPoint x: 822, startPoint y: 580, endPoint x: 851, endPoint y: 590, distance: 30.7
click at [851, 590] on input "7.5" at bounding box center [853, 598] width 78 height 33
type input "8"
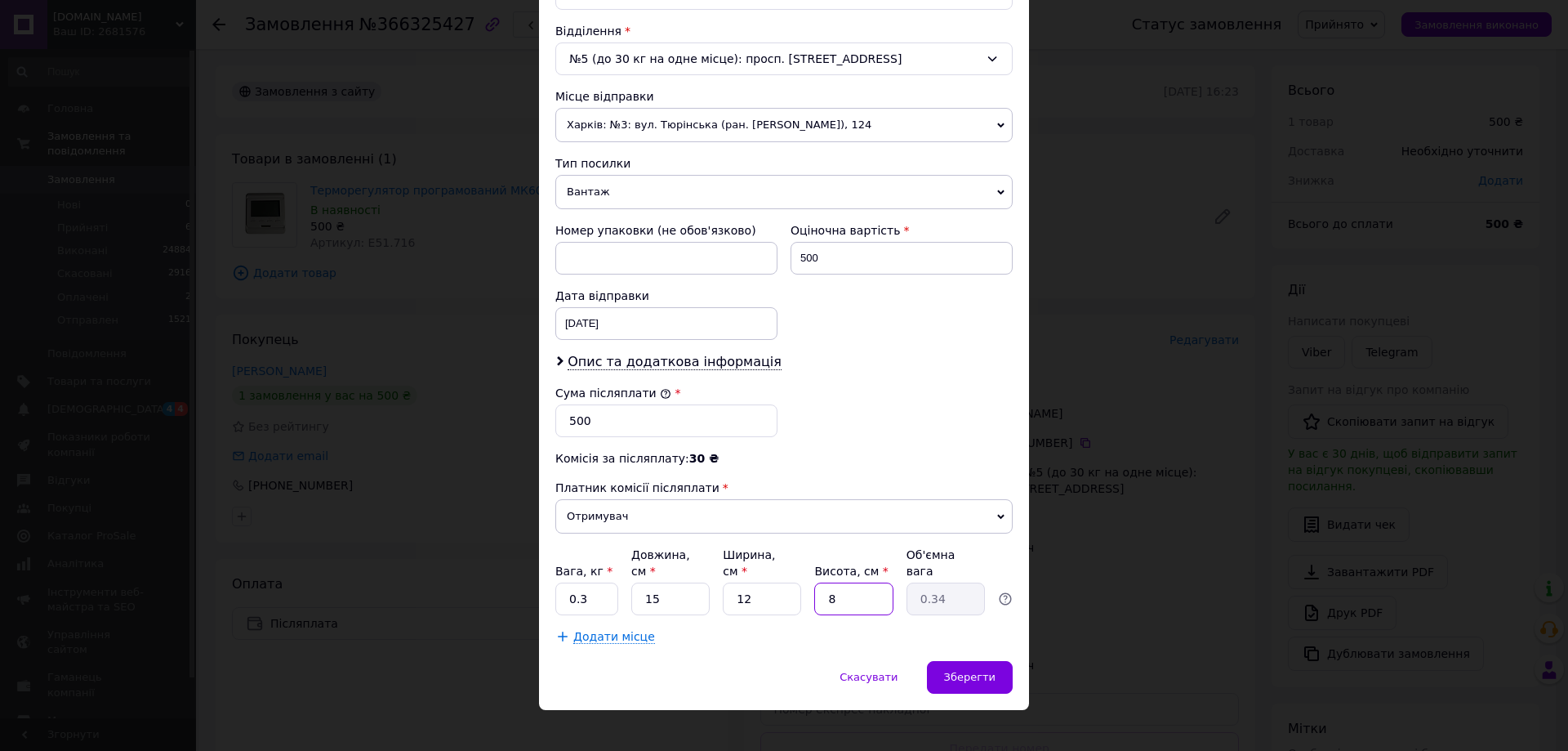
type input "0.36"
type input "8"
click at [954, 671] on span "Зберегти" at bounding box center [970, 677] width 52 height 13
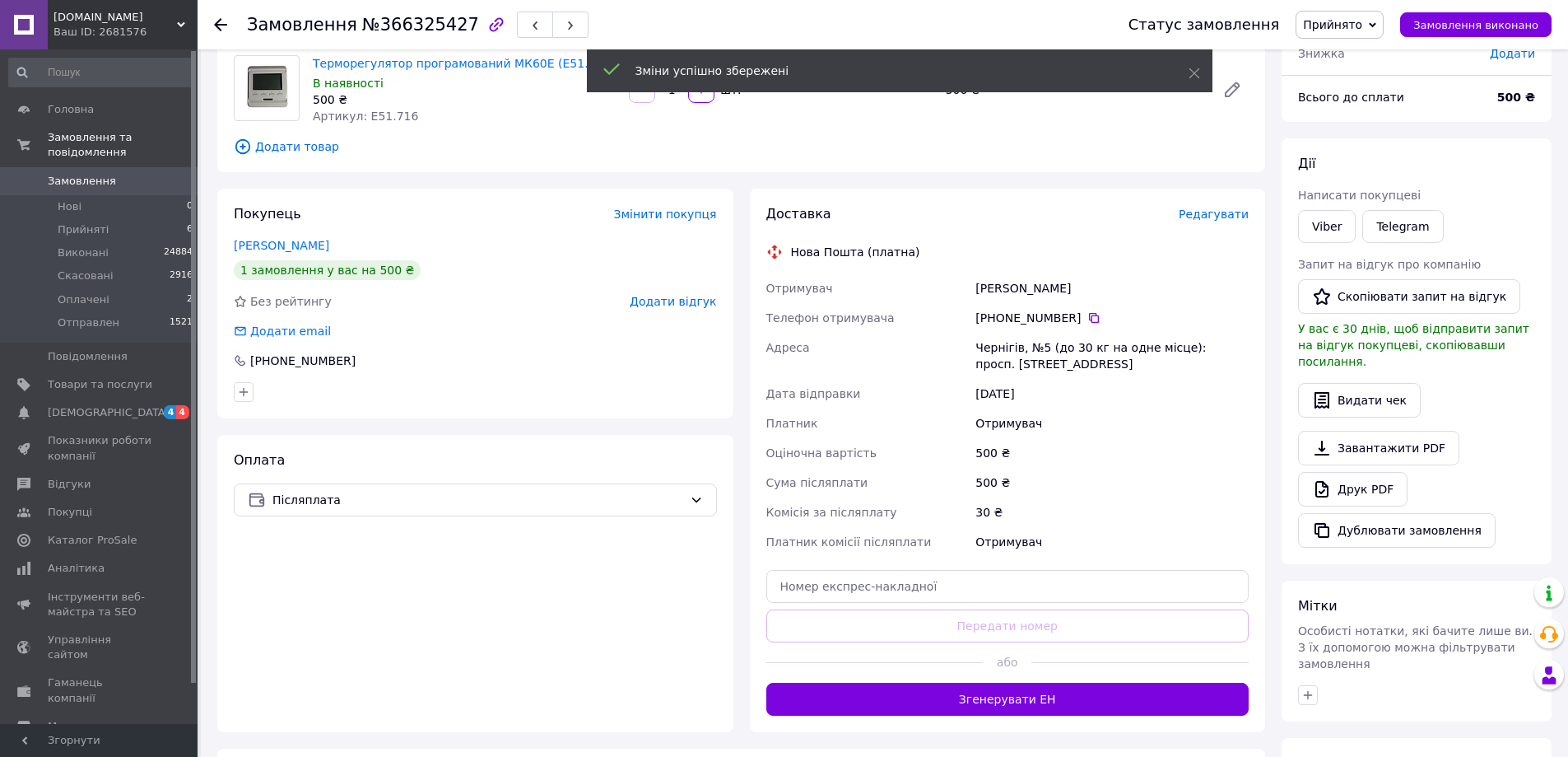
scroll to position [165, 0]
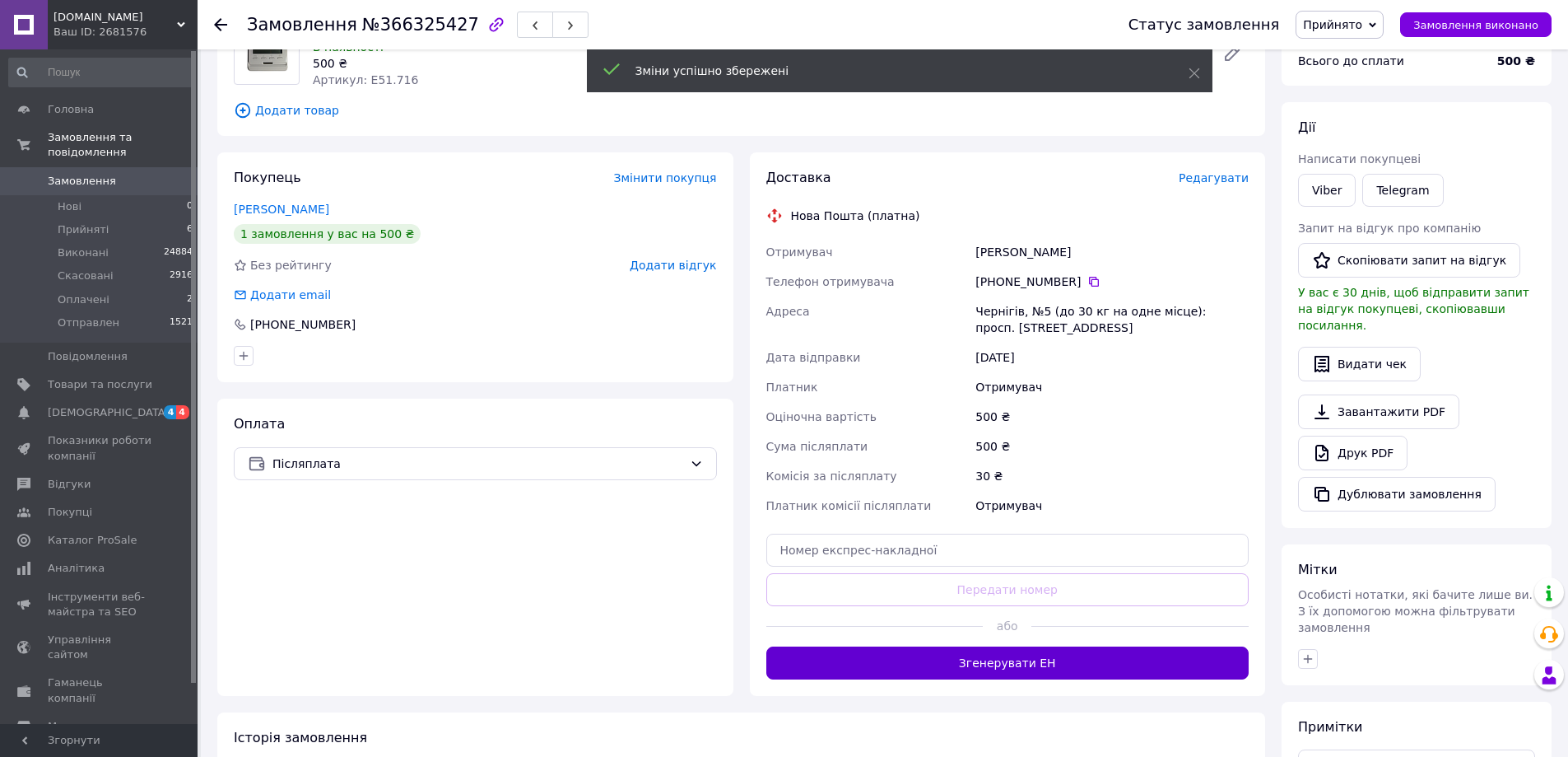
click at [983, 664] on button "Згенерувати ЕН" at bounding box center [1008, 663] width 483 height 33
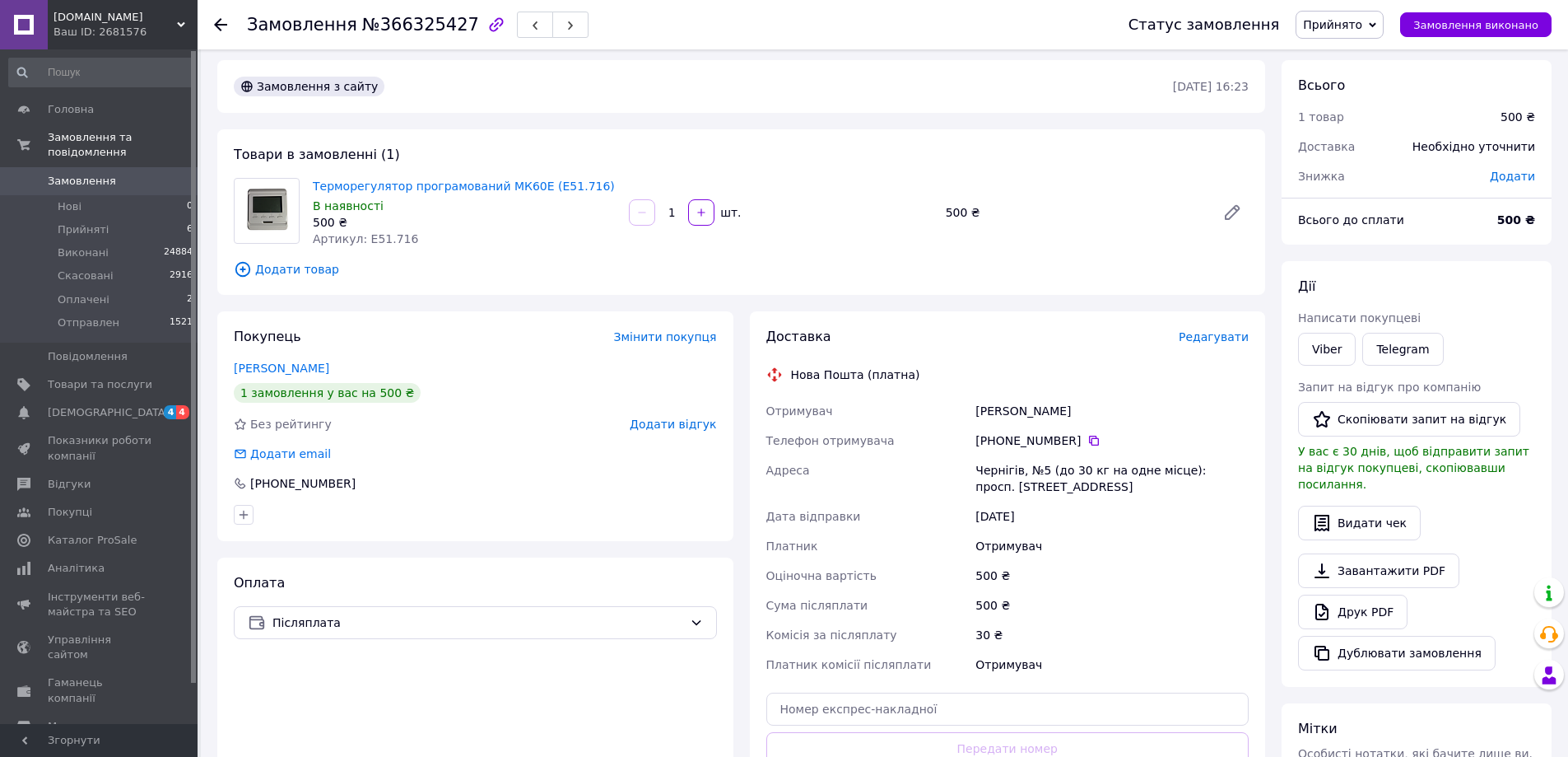
scroll to position [0, 0]
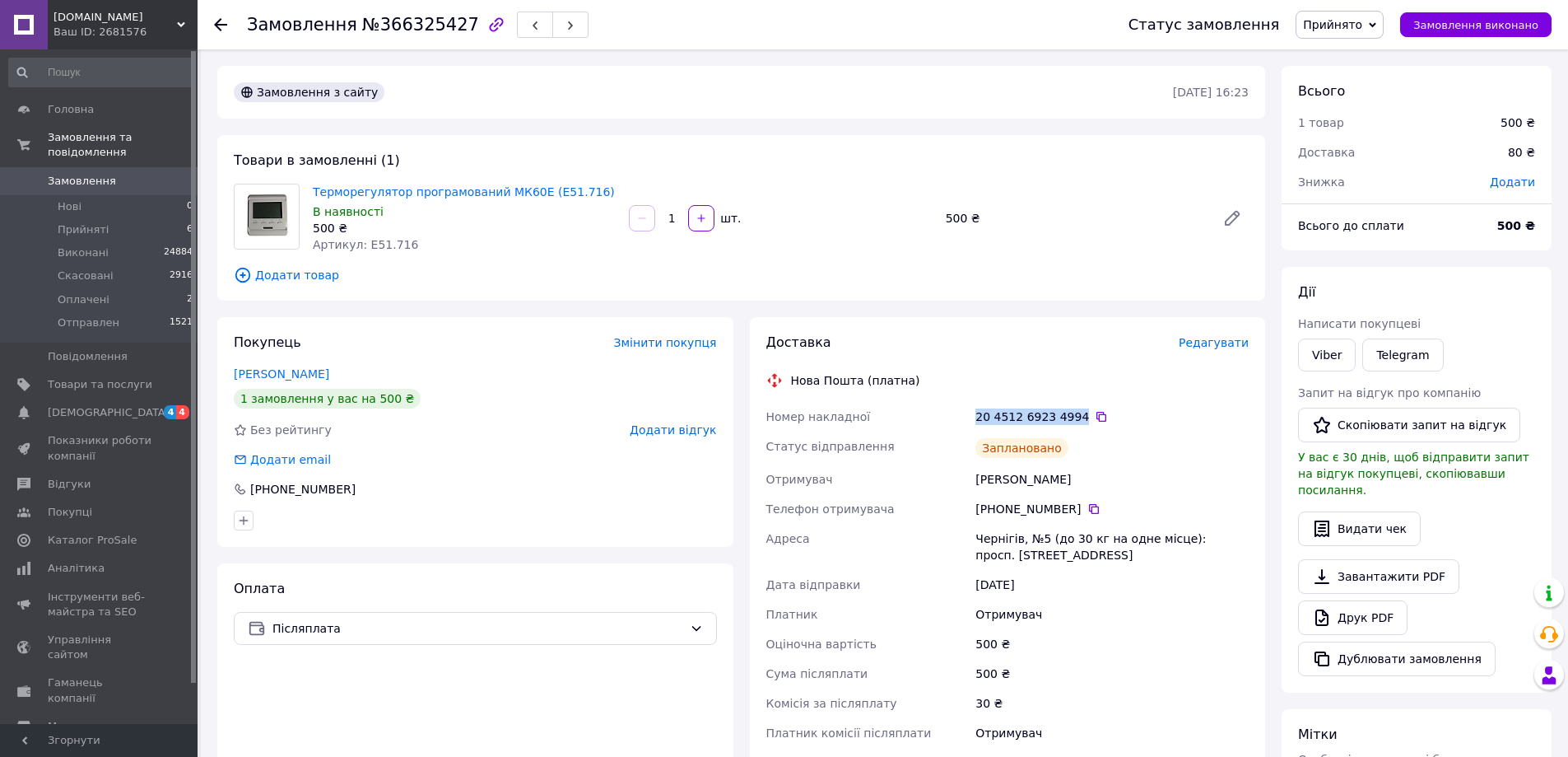
drag, startPoint x: 977, startPoint y: 417, endPoint x: 1071, endPoint y: 420, distance: 94.0
click at [1071, 420] on div "20 4512 6923 4994" at bounding box center [1111, 417] width 273 height 17
copy div "20 4512 6923 4994"
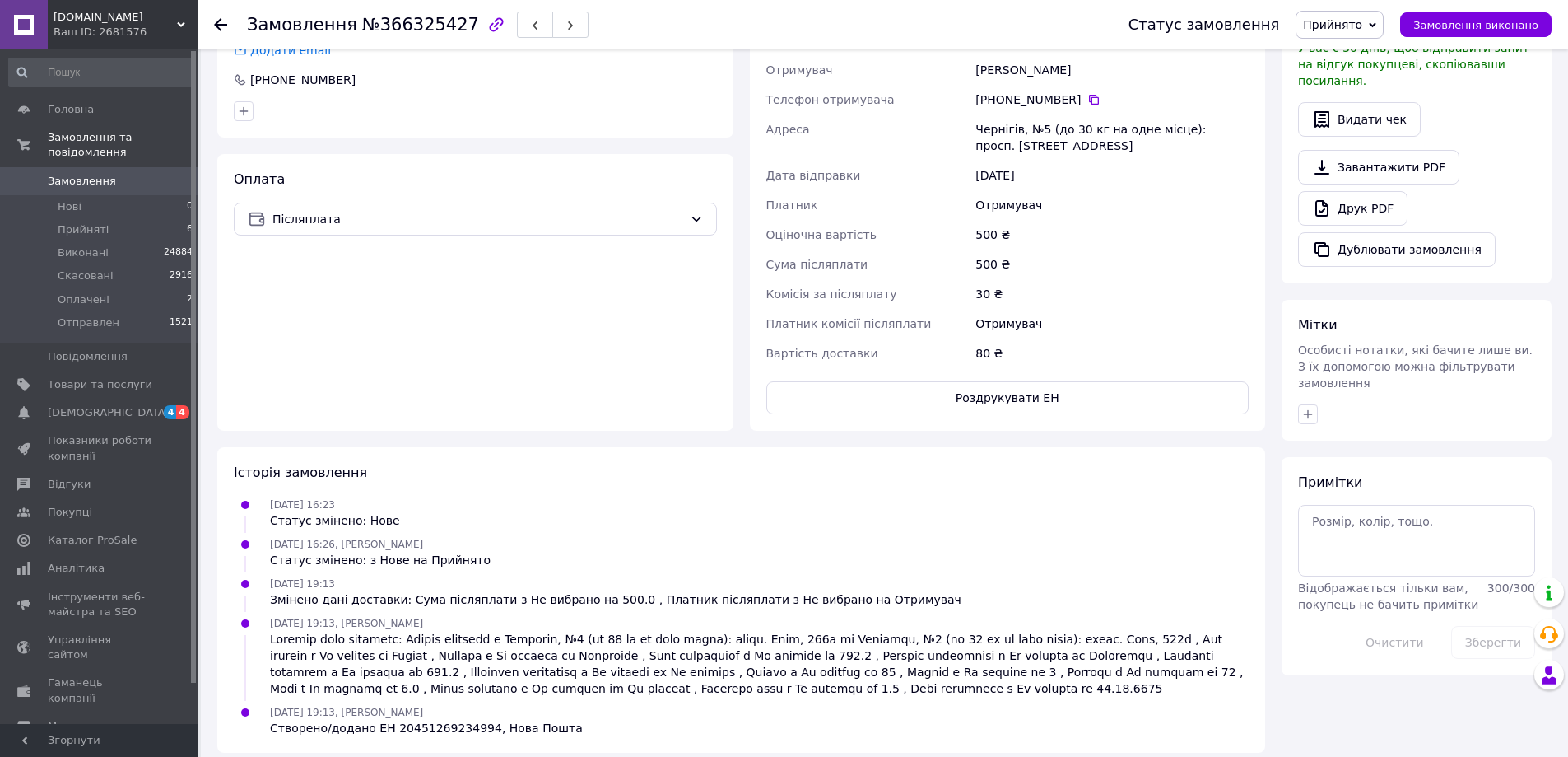
scroll to position [412, 0]
click at [1366, 502] on textarea at bounding box center [1417, 537] width 237 height 71
paste textarea "20 4512 6923 4994"
type textarea "20 4512 6923 4994"
click at [1484, 623] on button "Зберегти" at bounding box center [1493, 639] width 84 height 33
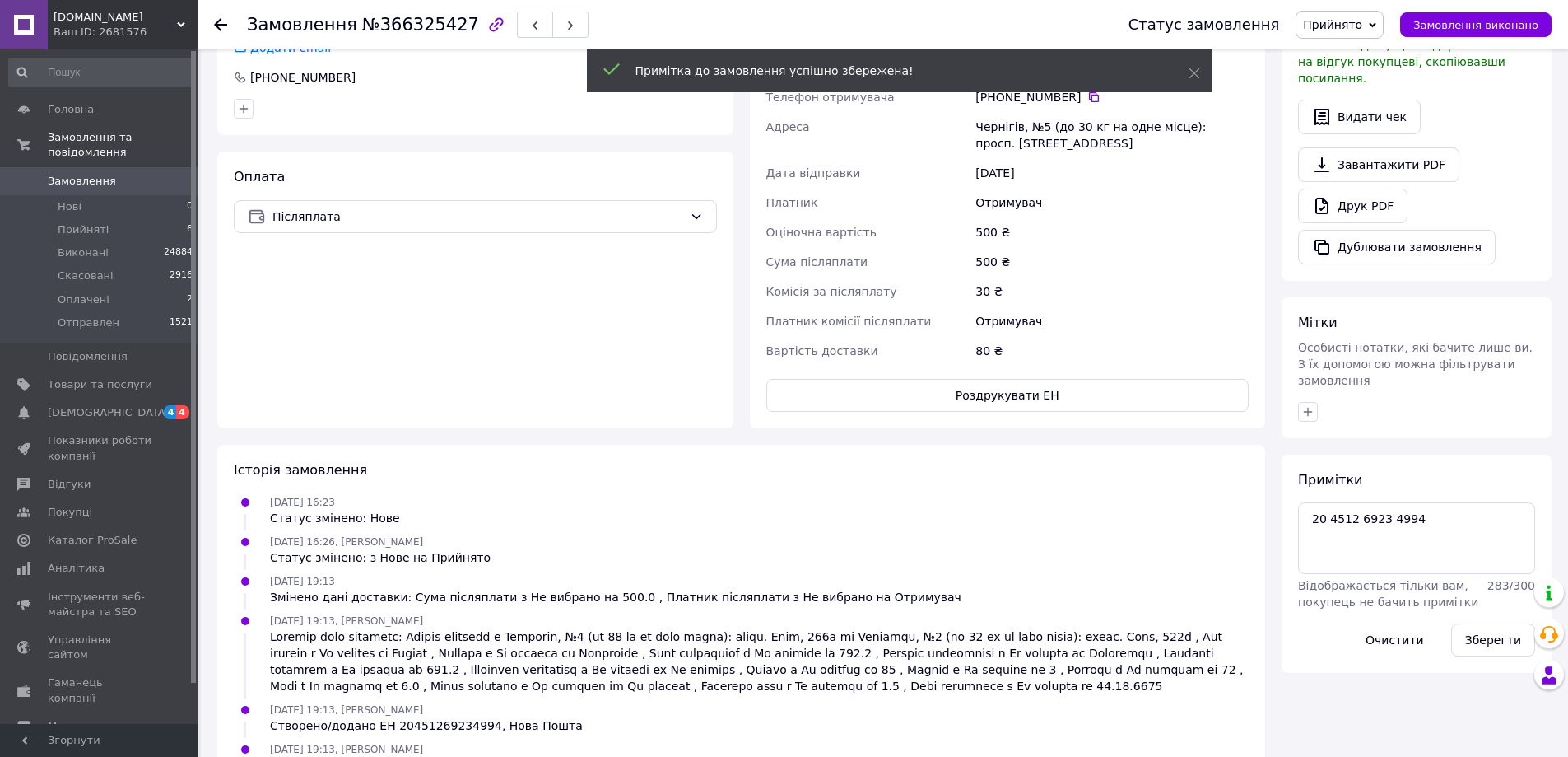
click at [124, 174] on span "Замовлення" at bounding box center [100, 182] width 104 height 15
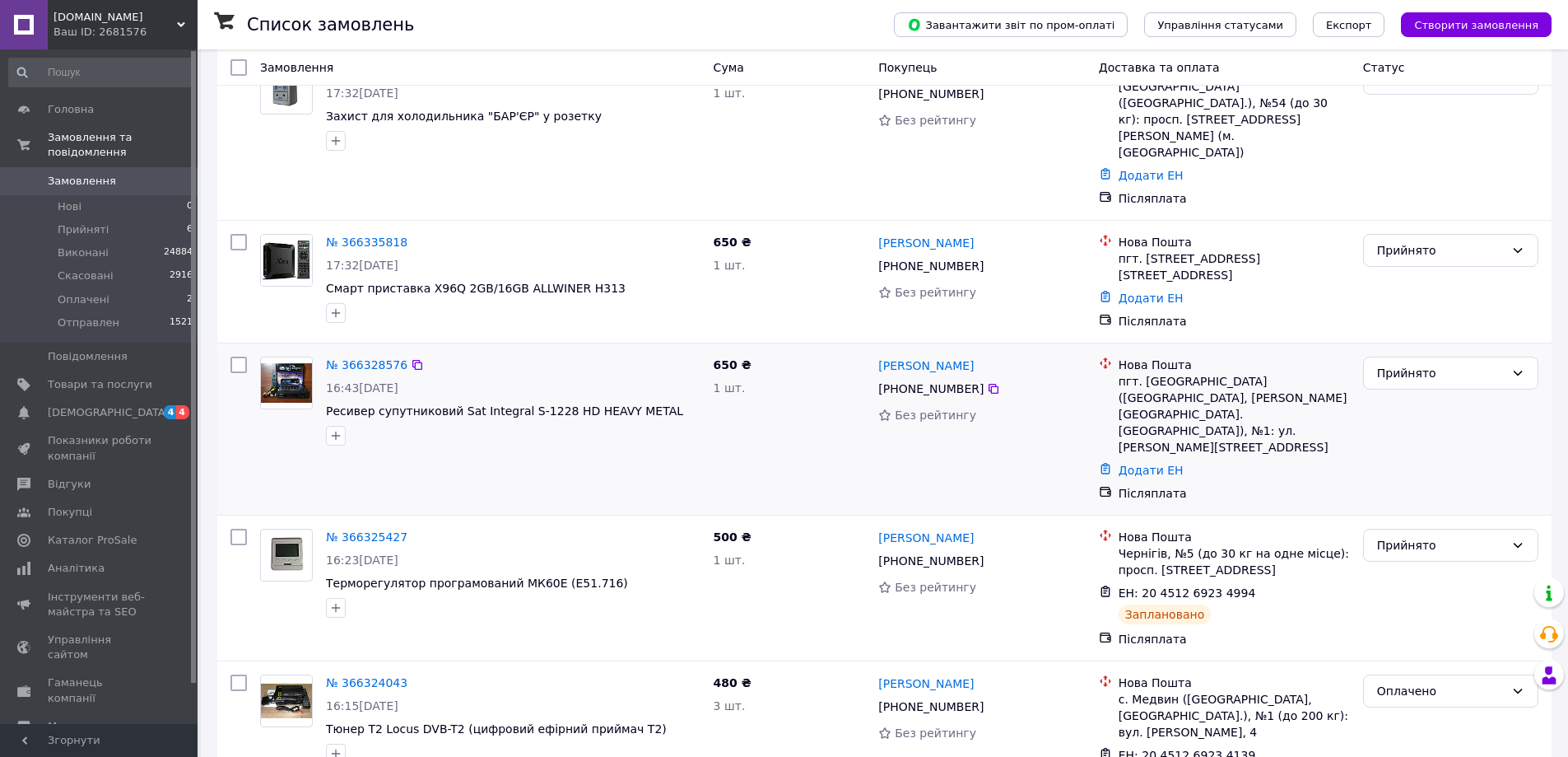
scroll to position [247, 0]
click at [361, 357] on link "№ 366328576" at bounding box center [367, 364] width 82 height 13
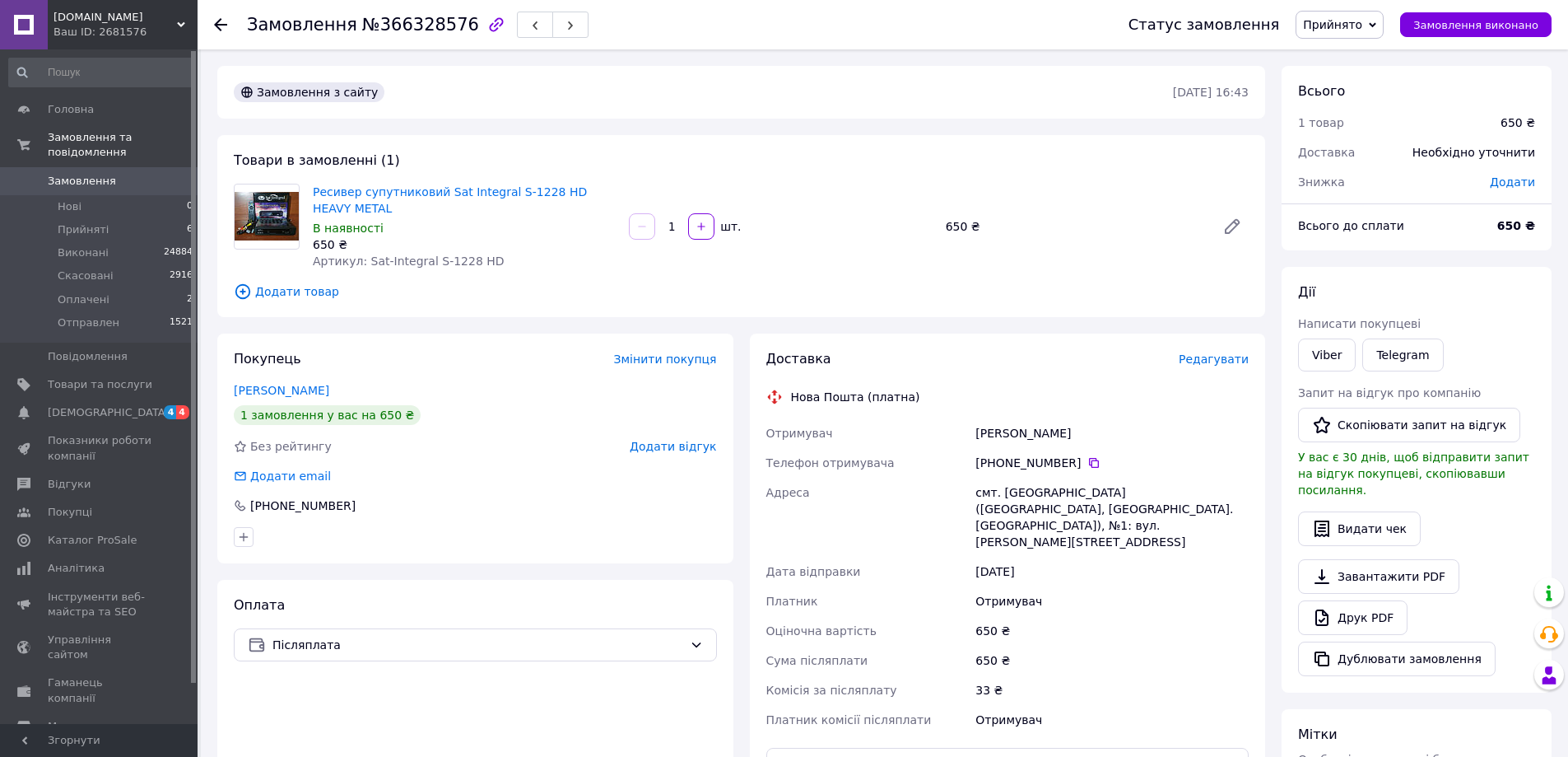
click at [1211, 360] on span "Редагувати" at bounding box center [1213, 359] width 70 height 13
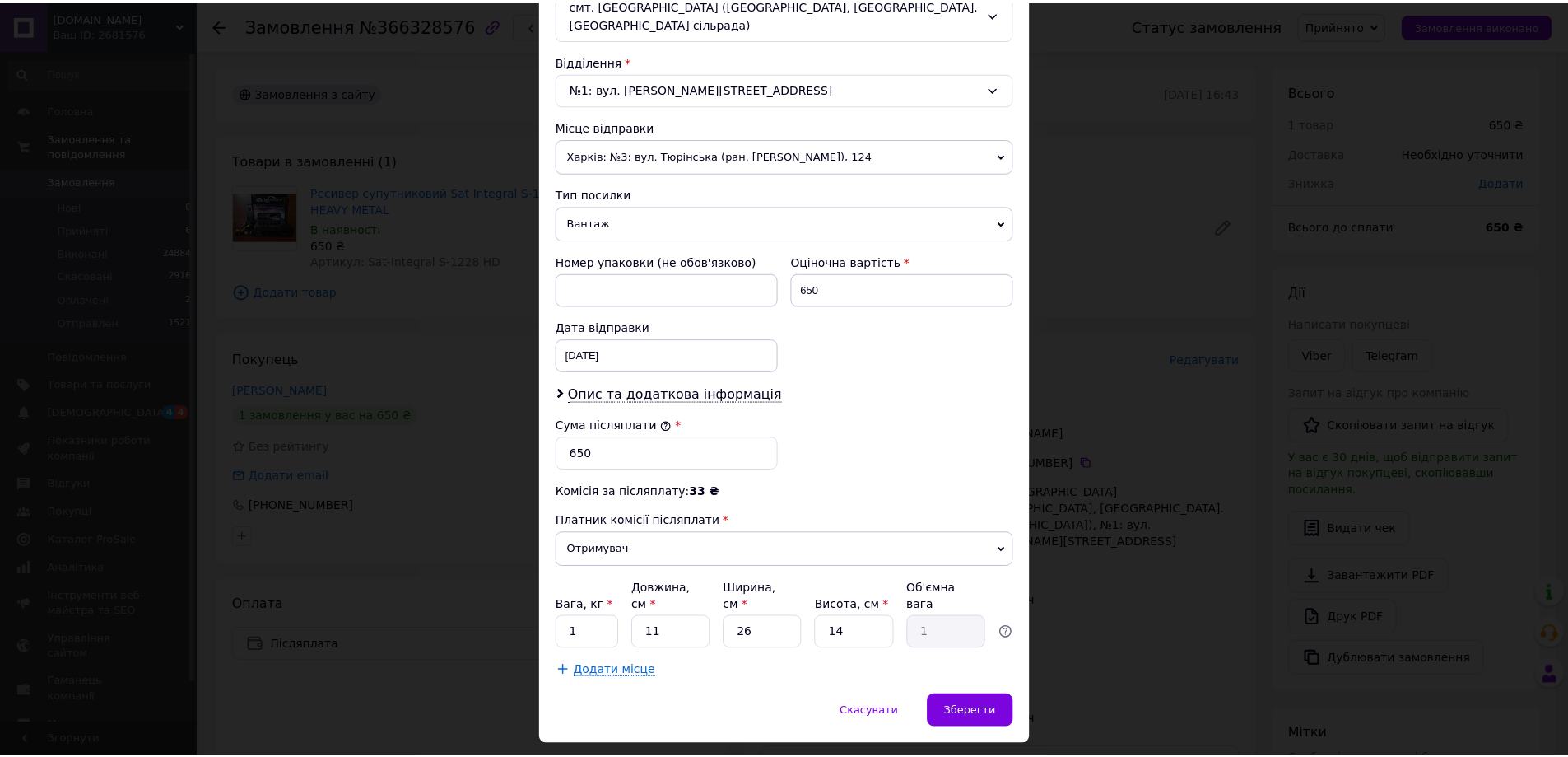
scroll to position [495, 0]
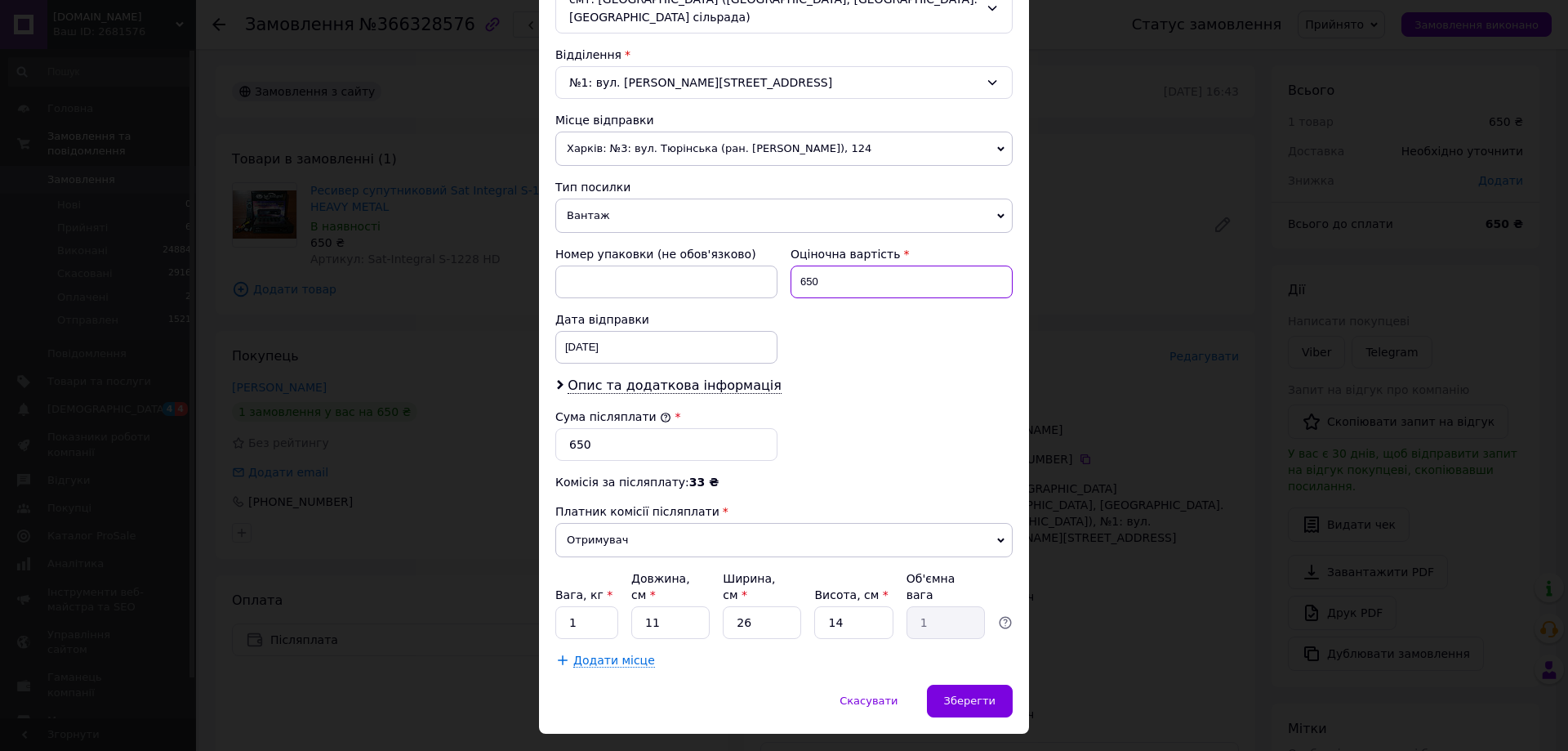
drag, startPoint x: 795, startPoint y: 262, endPoint x: 846, endPoint y: 265, distance: 51.1
click at [846, 265] on input "650" at bounding box center [902, 281] width 222 height 33
type input "700"
click at [582, 331] on div "12.10.2025 < 2025 > < Октябрь > Пн Вт Ср Чт Пт Сб Вс 29 30 1 2 3 4 5 6 7 8 9 10…" at bounding box center [666, 347] width 222 height 33
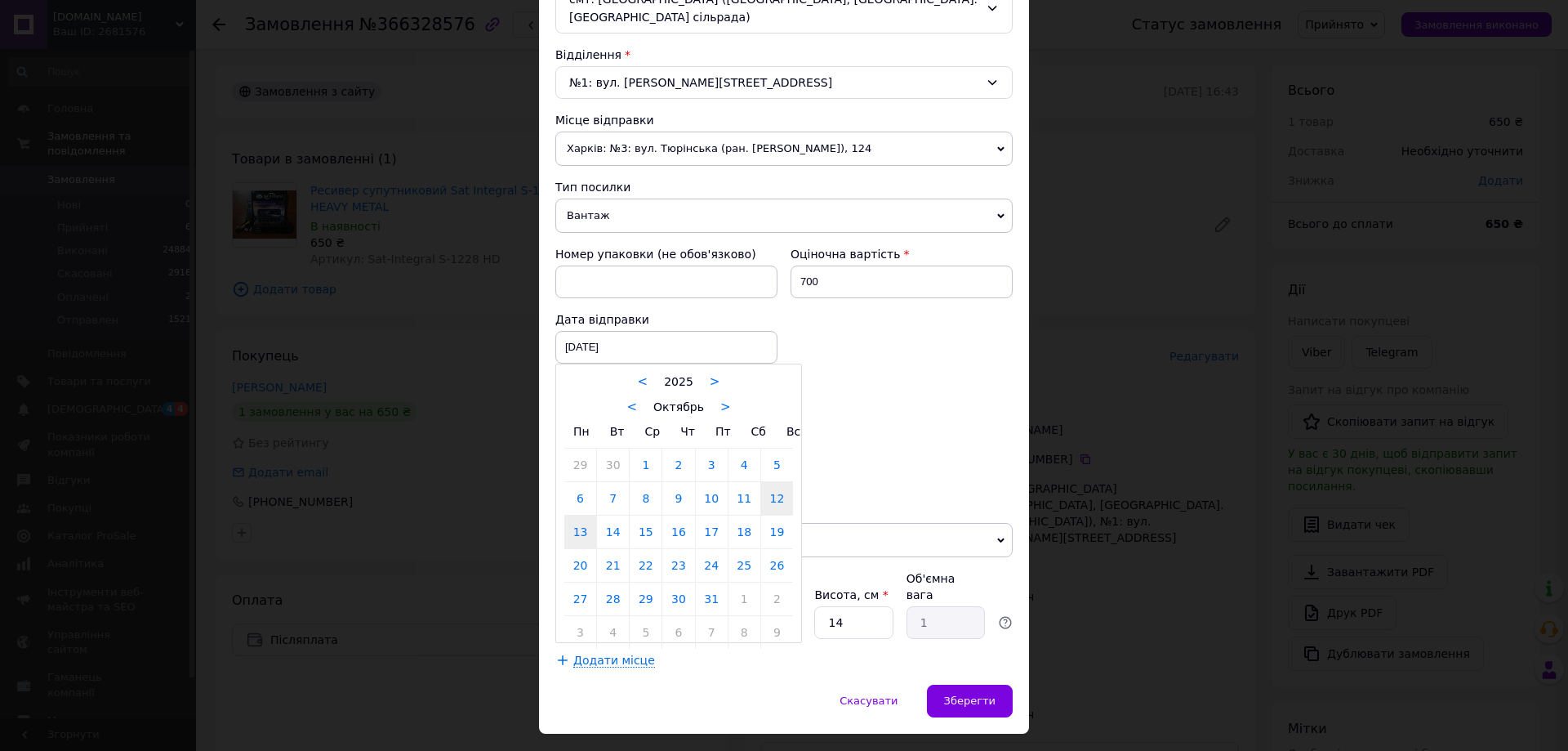
click at [581, 516] on link "13" at bounding box center [580, 532] width 32 height 33
type input "13.10.2025"
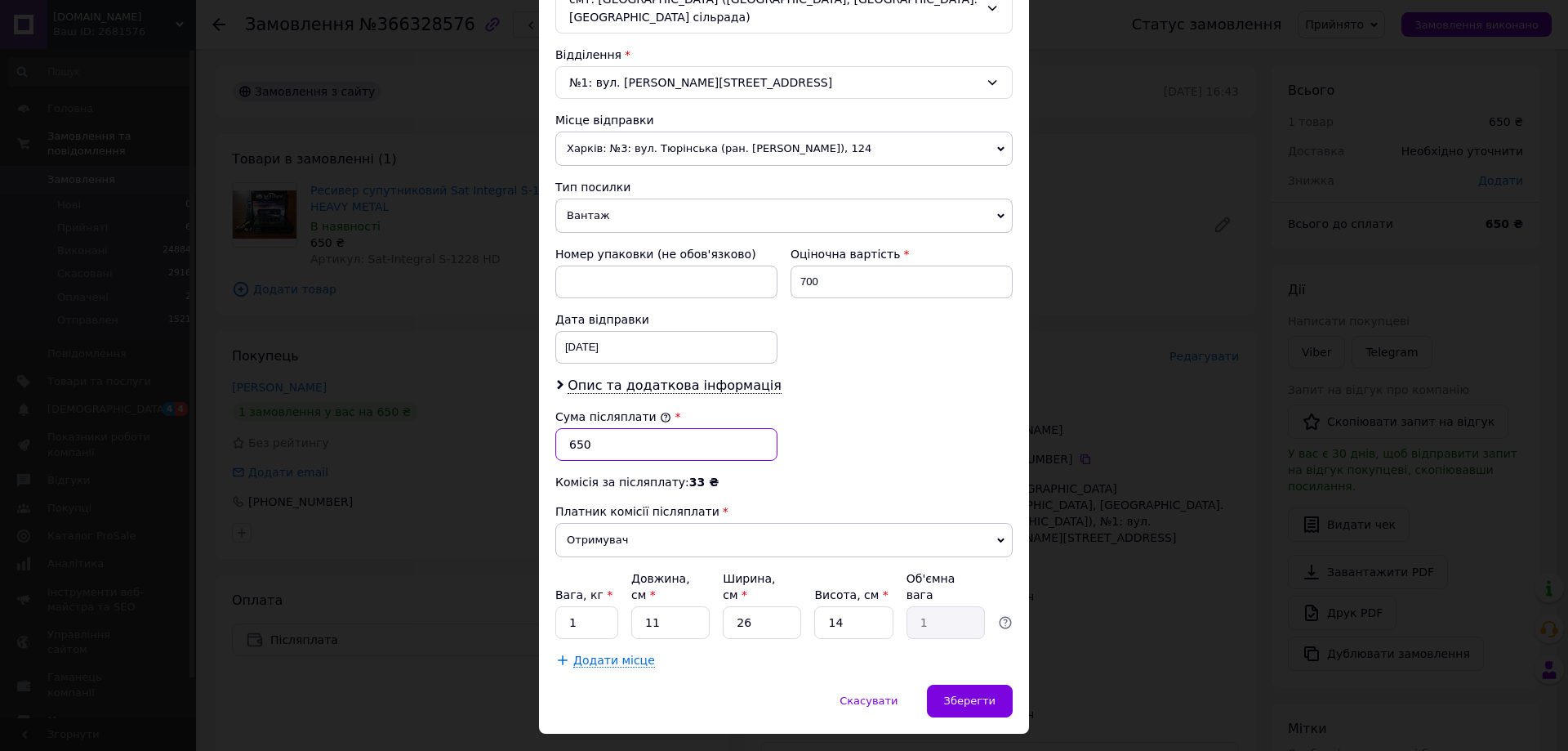
drag, startPoint x: 565, startPoint y: 430, endPoint x: 619, endPoint y: 429, distance: 54.0
click at [619, 429] on input "650" at bounding box center [666, 444] width 222 height 33
type input "700"
click at [968, 694] on span "Зберегти" at bounding box center [970, 700] width 52 height 13
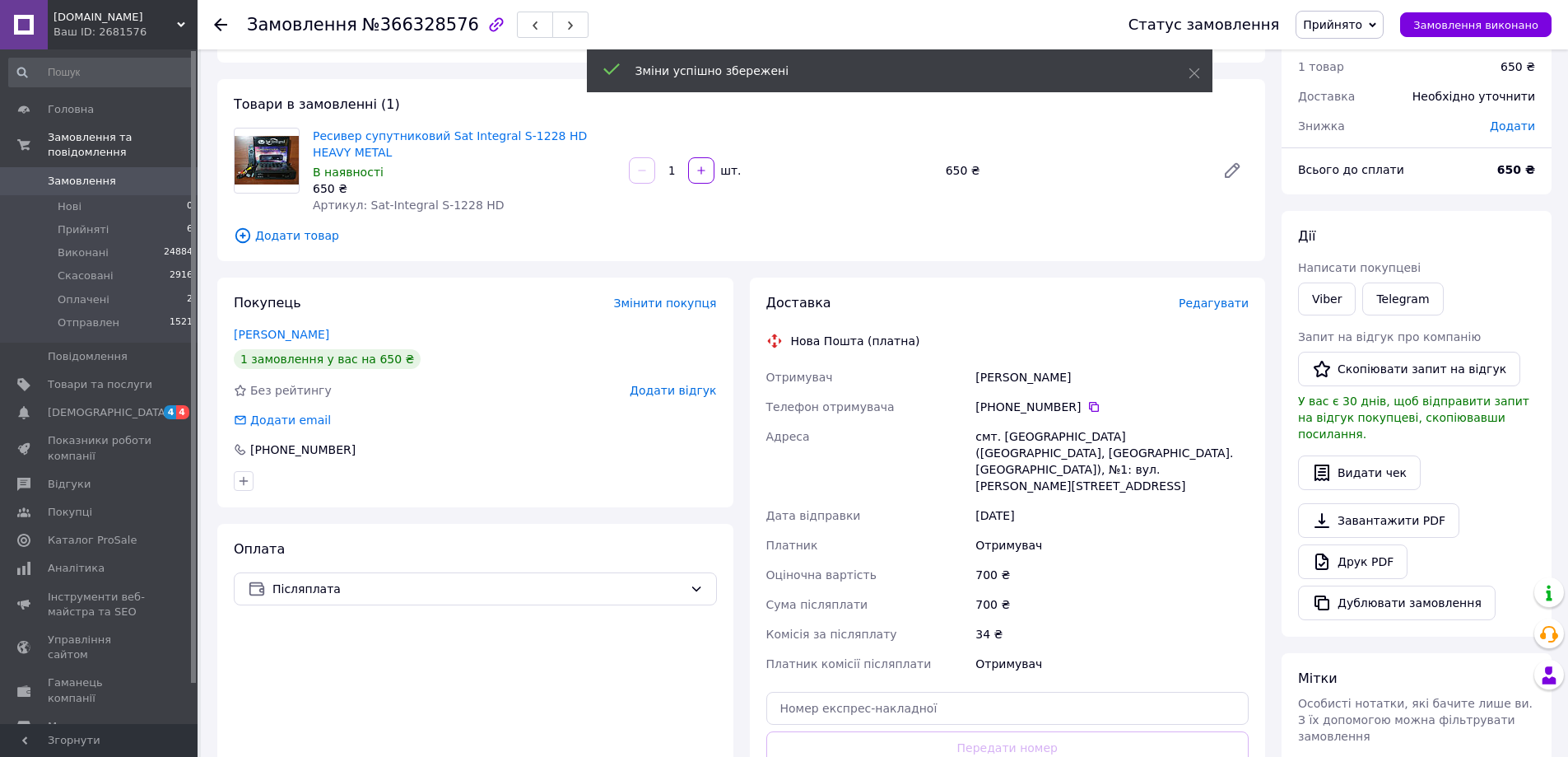
scroll to position [247, 0]
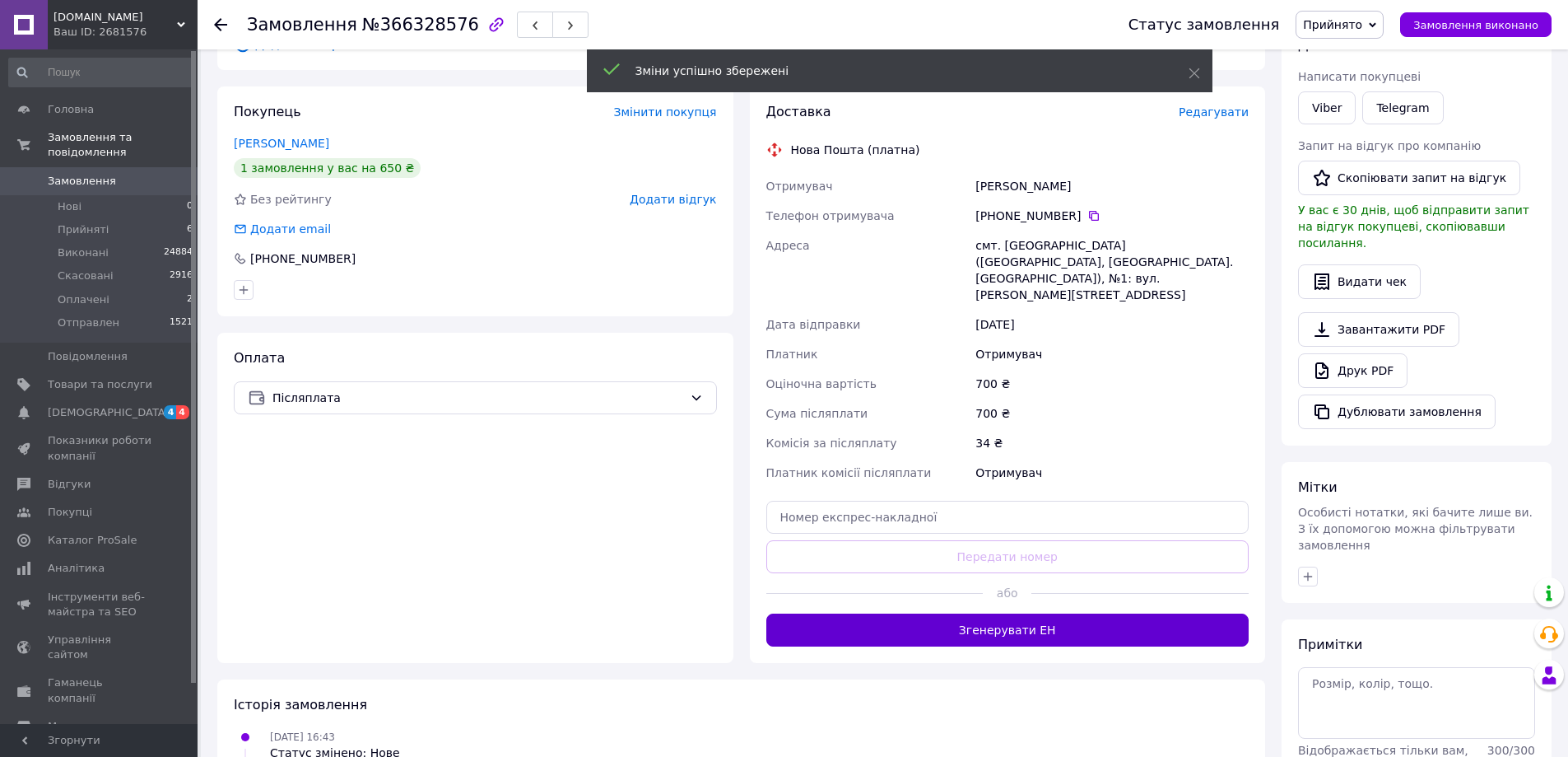
click at [1036, 613] on button "Згенерувати ЕН" at bounding box center [1008, 629] width 483 height 33
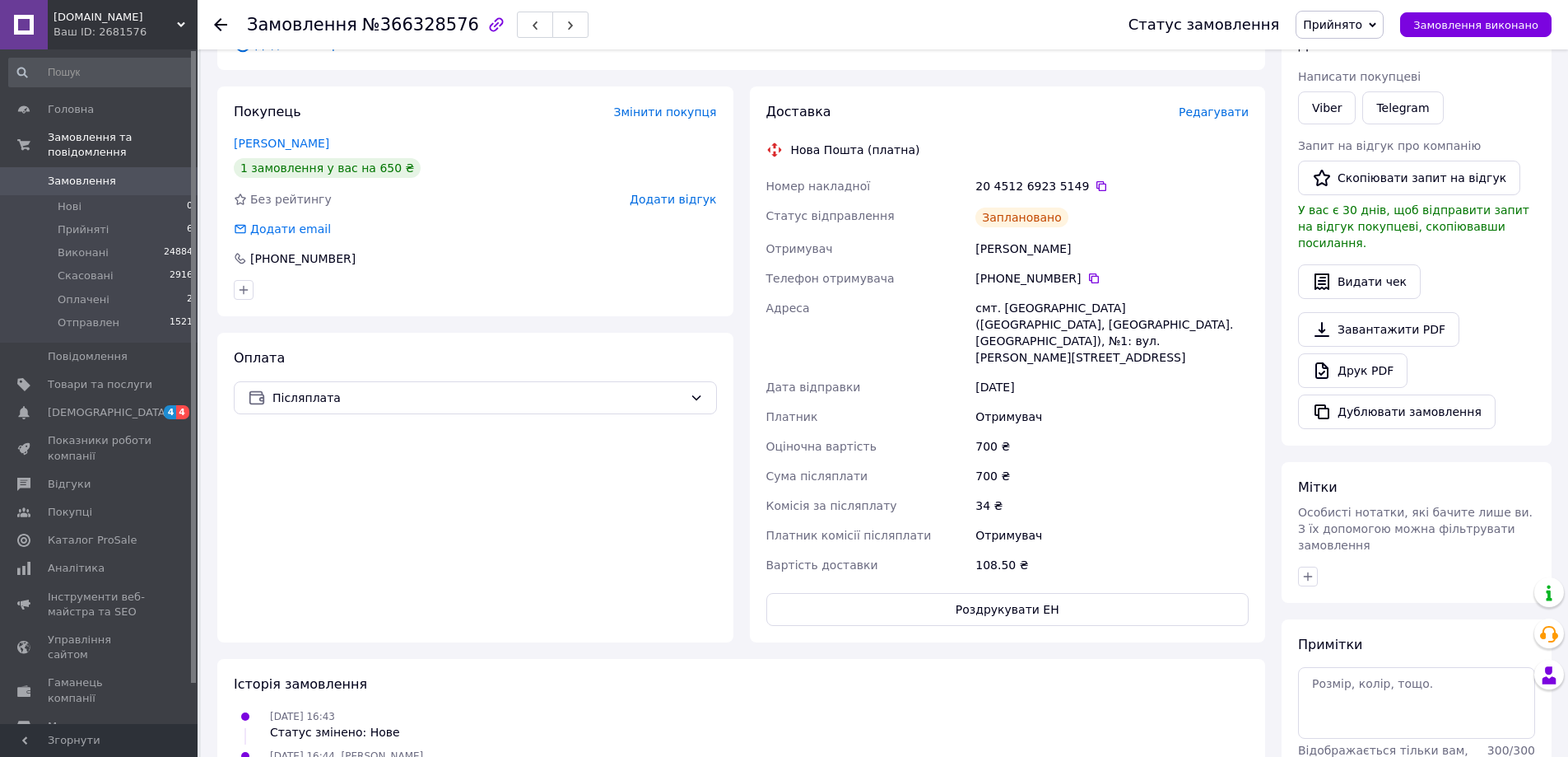
scroll to position [82, 0]
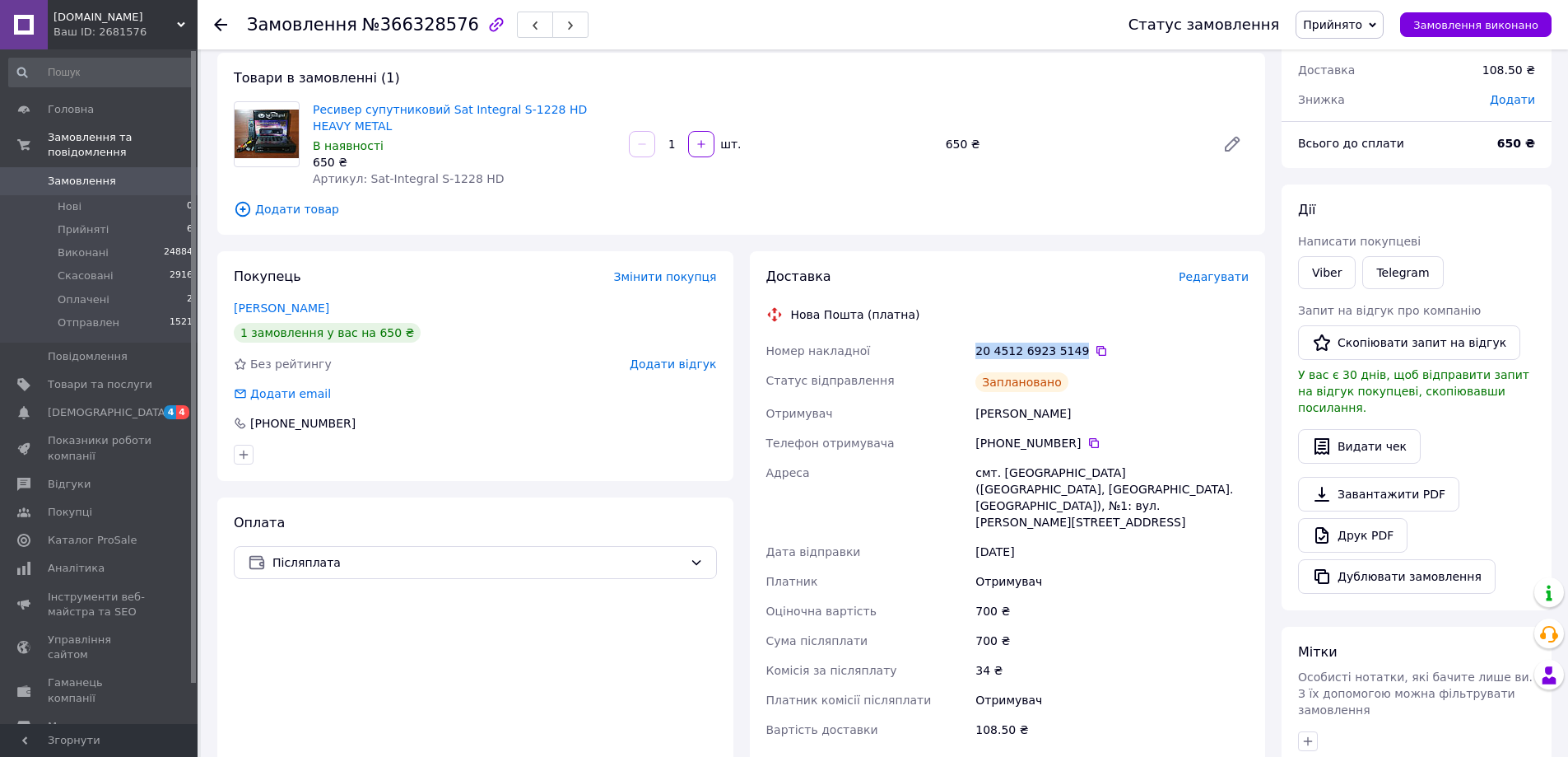
drag, startPoint x: 975, startPoint y: 350, endPoint x: 1069, endPoint y: 355, distance: 94.1
click at [1069, 355] on div "20 4512 6923 5149" at bounding box center [1111, 351] width 273 height 17
copy div "20 4512 6923 5149"
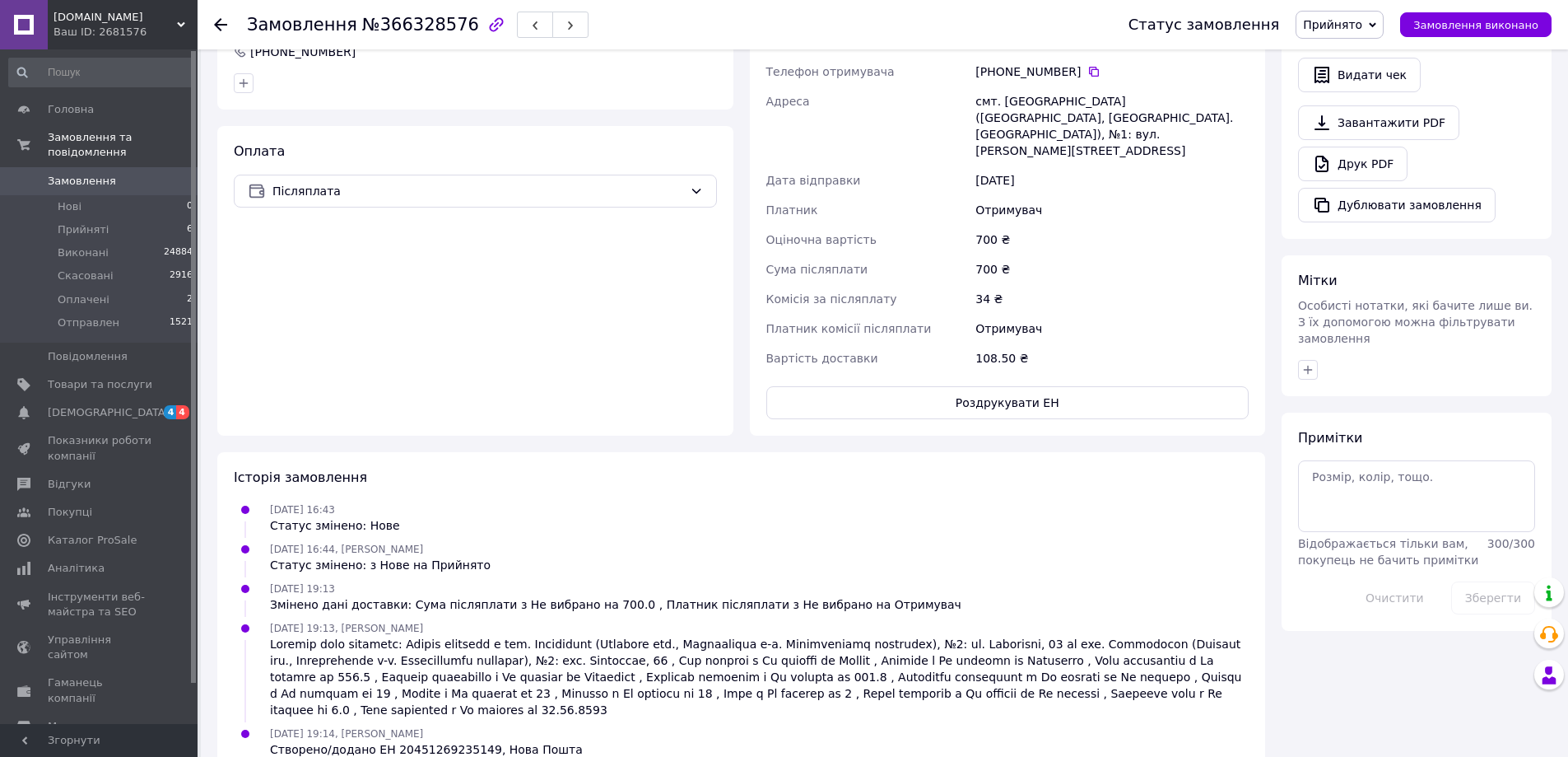
scroll to position [455, 0]
click at [1338, 463] on textarea at bounding box center [1417, 495] width 237 height 71
paste textarea "20 4512 6923 5149"
type textarea "+50 ттн 20 4512 6923 5149"
click at [1508, 580] on button "Зберегти" at bounding box center [1493, 596] width 84 height 33
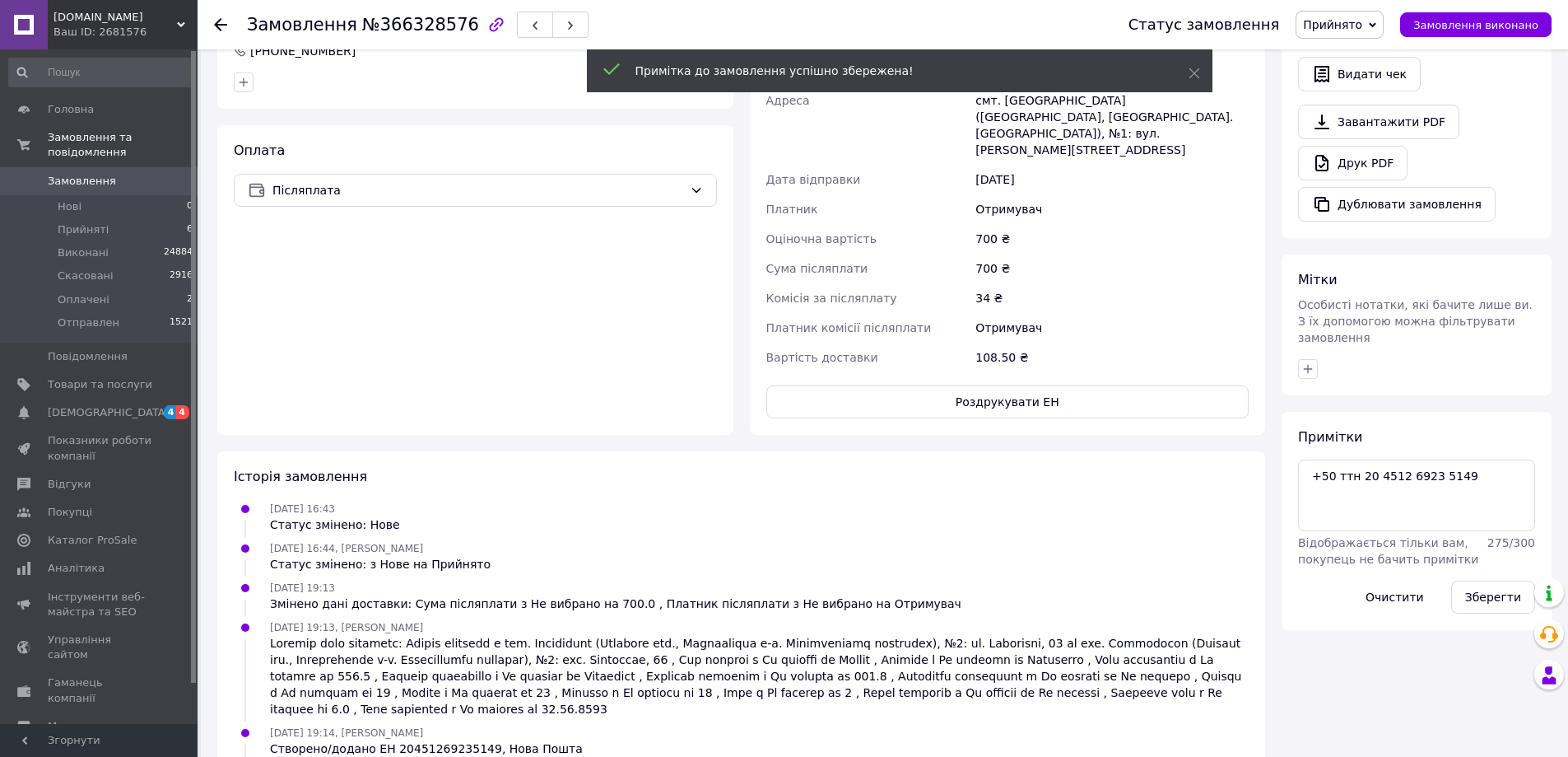
click at [110, 174] on span "Замовлення" at bounding box center [100, 182] width 104 height 15
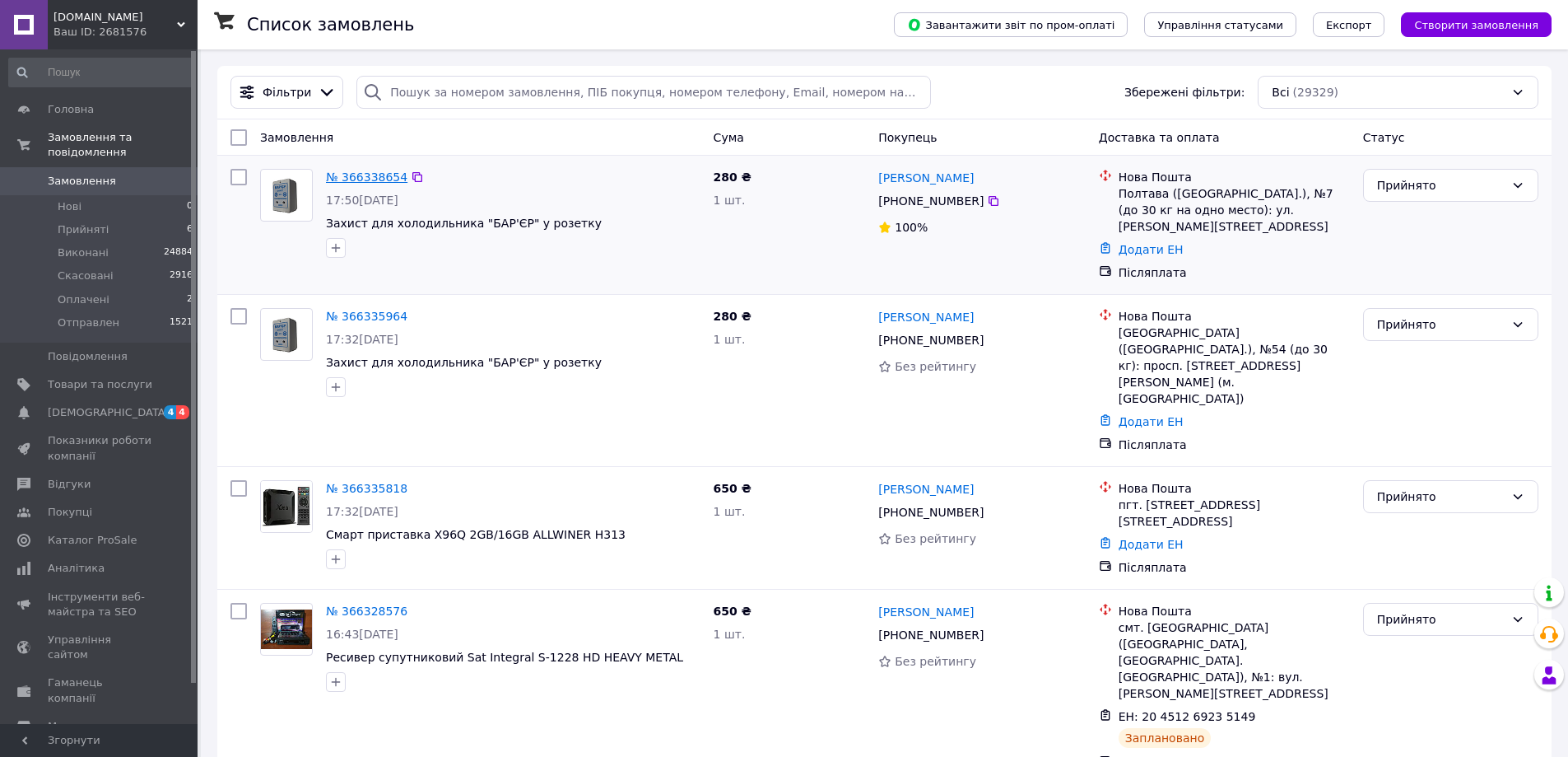
click at [361, 182] on link "№ 366338654" at bounding box center [367, 177] width 82 height 13
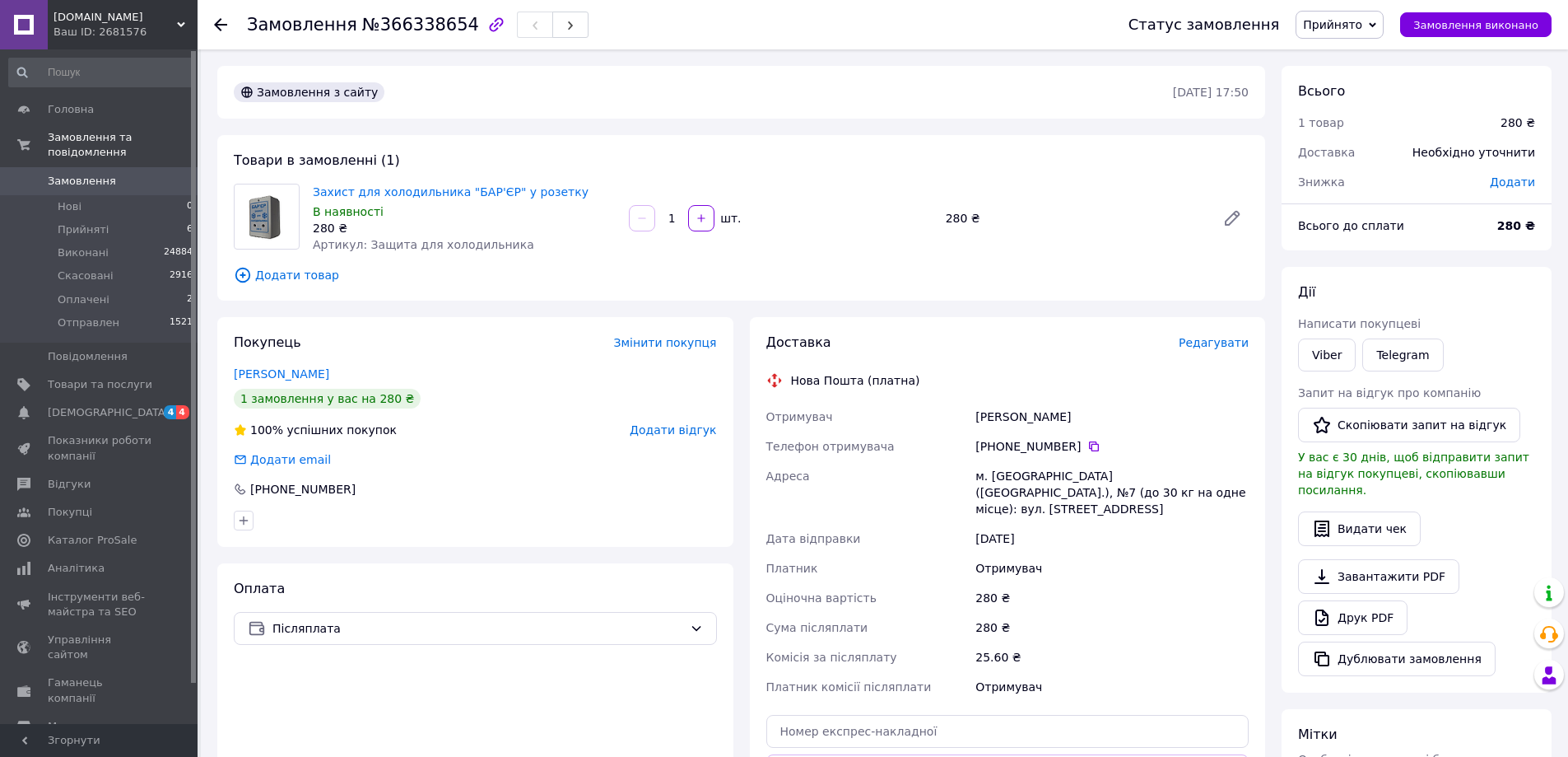
click at [1207, 342] on span "Редагувати" at bounding box center [1213, 343] width 70 height 13
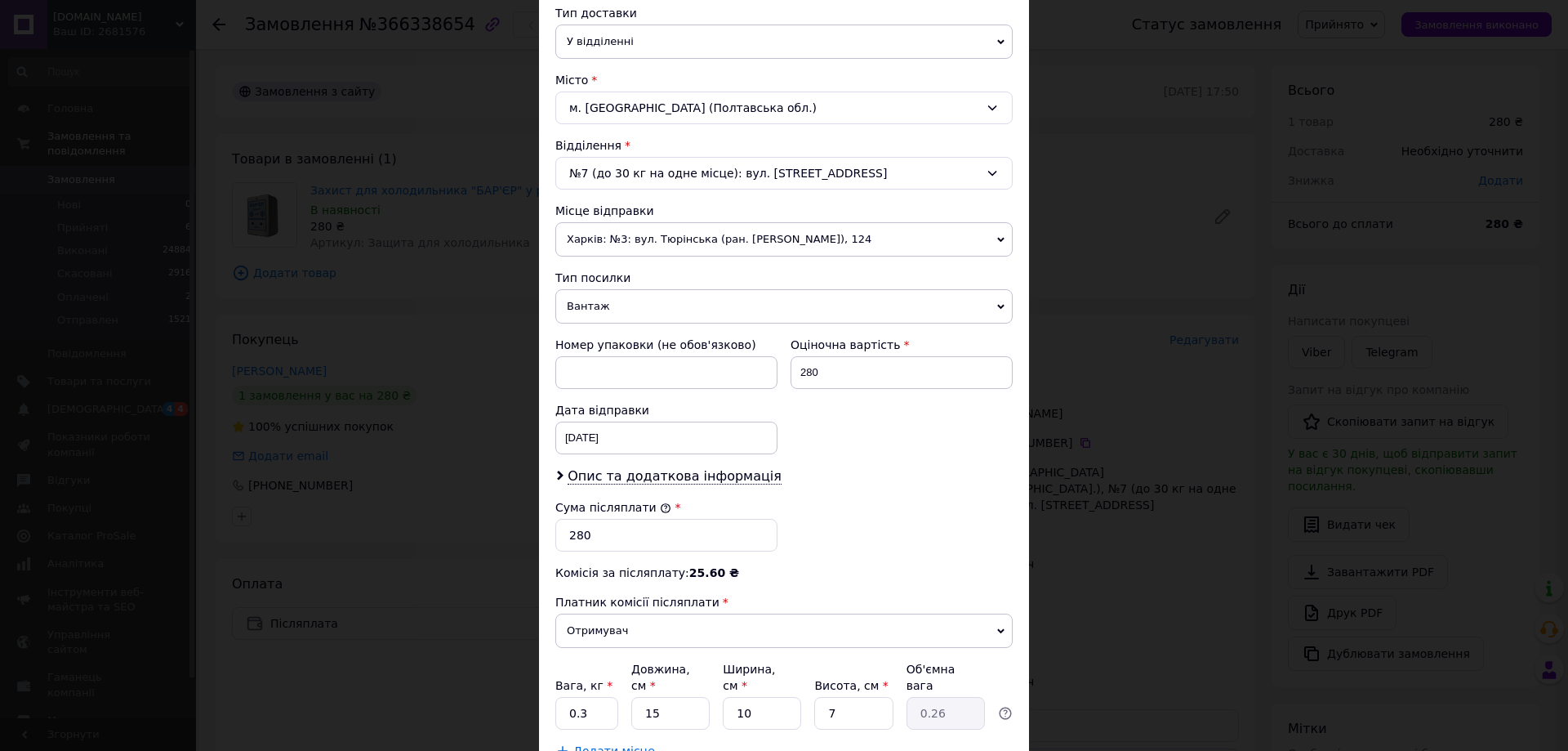
scroll to position [409, 0]
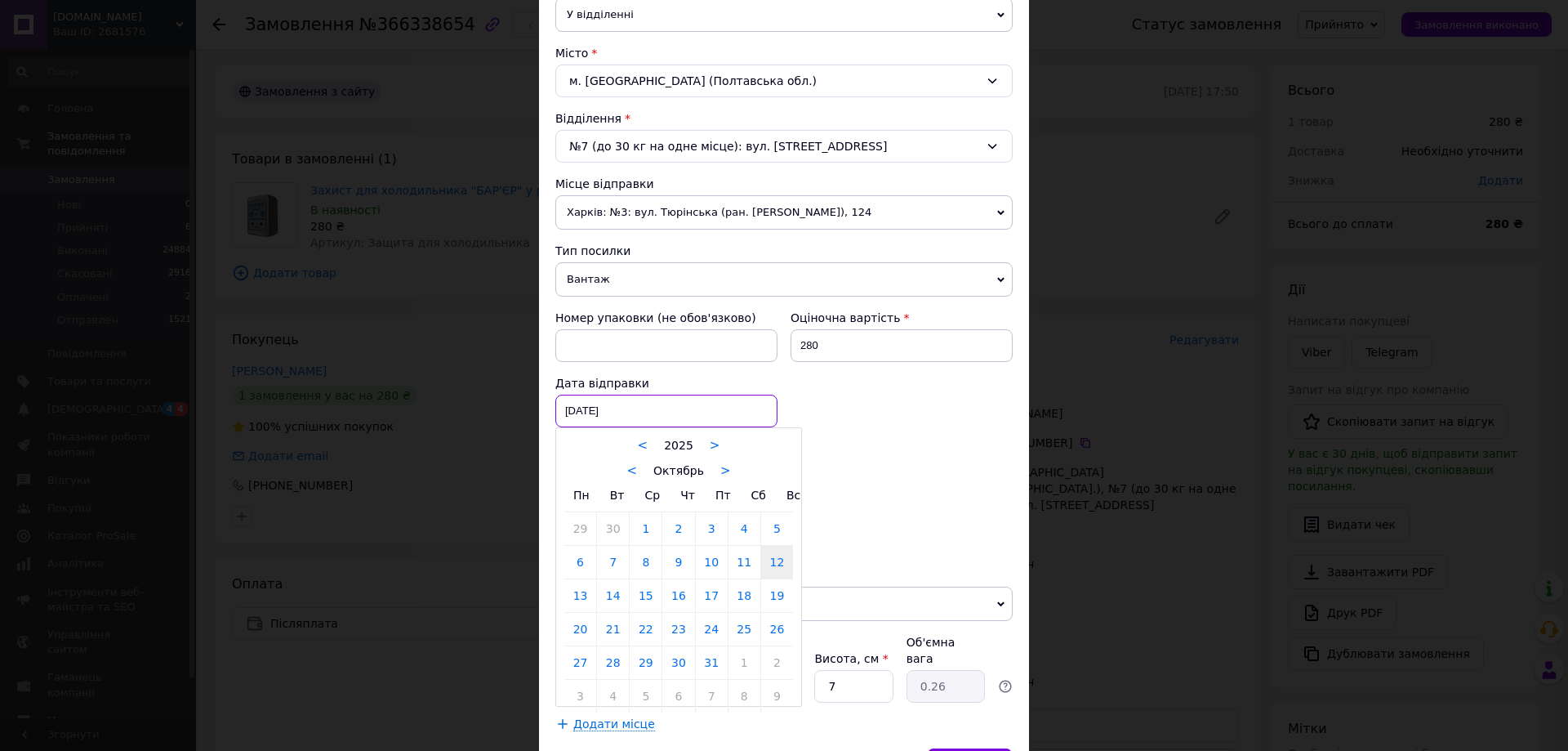
click at [645, 411] on div "12.10.2025 < 2025 > < Октябрь > Пн Вт Ср Чт Пт Сб Вс 29 30 1 2 3 4 5 6 7 8 9 10…" at bounding box center [666, 411] width 222 height 33
click at [575, 602] on link "13" at bounding box center [580, 595] width 32 height 33
type input "13.10.2025"
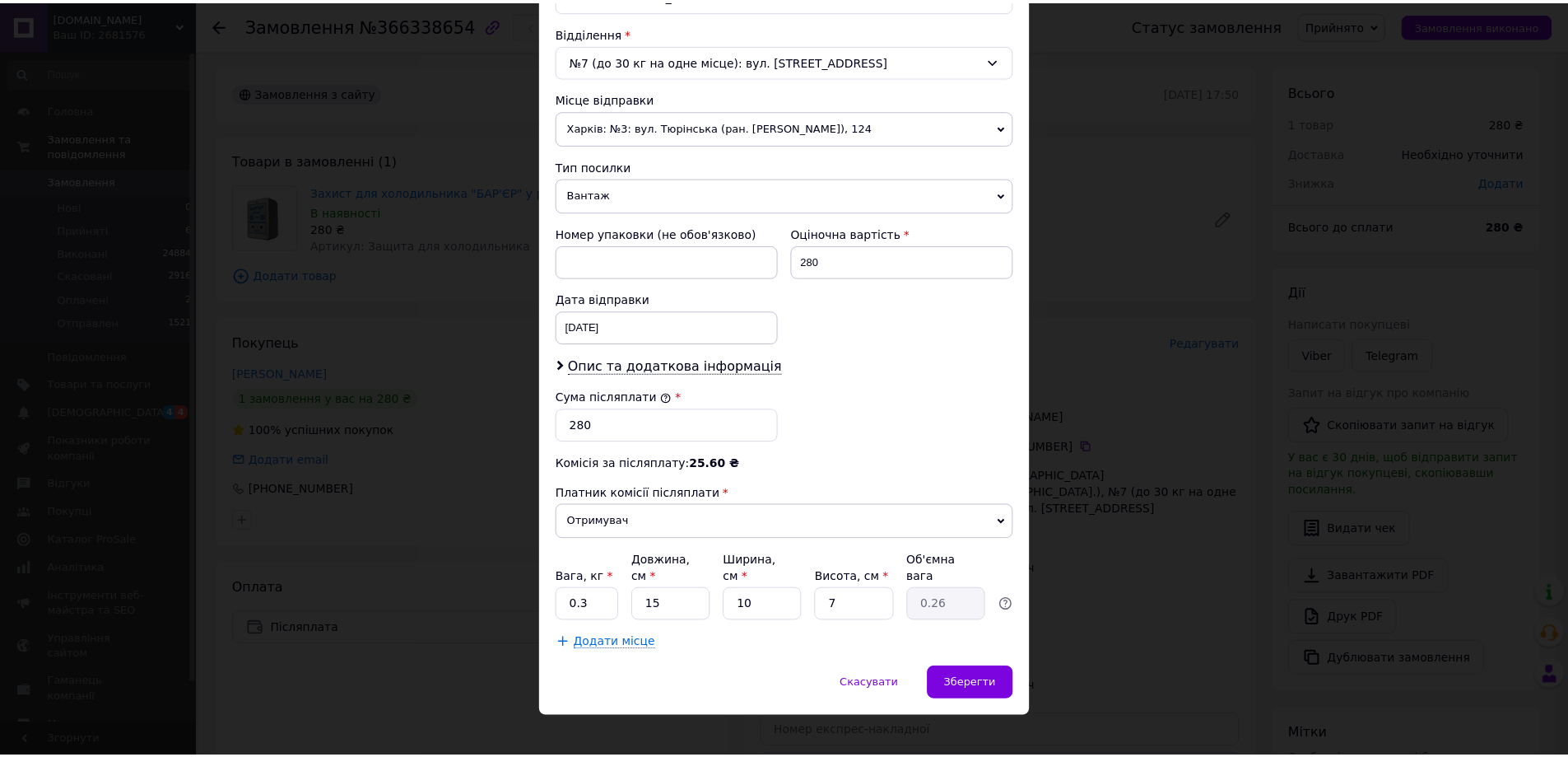
scroll to position [500, 0]
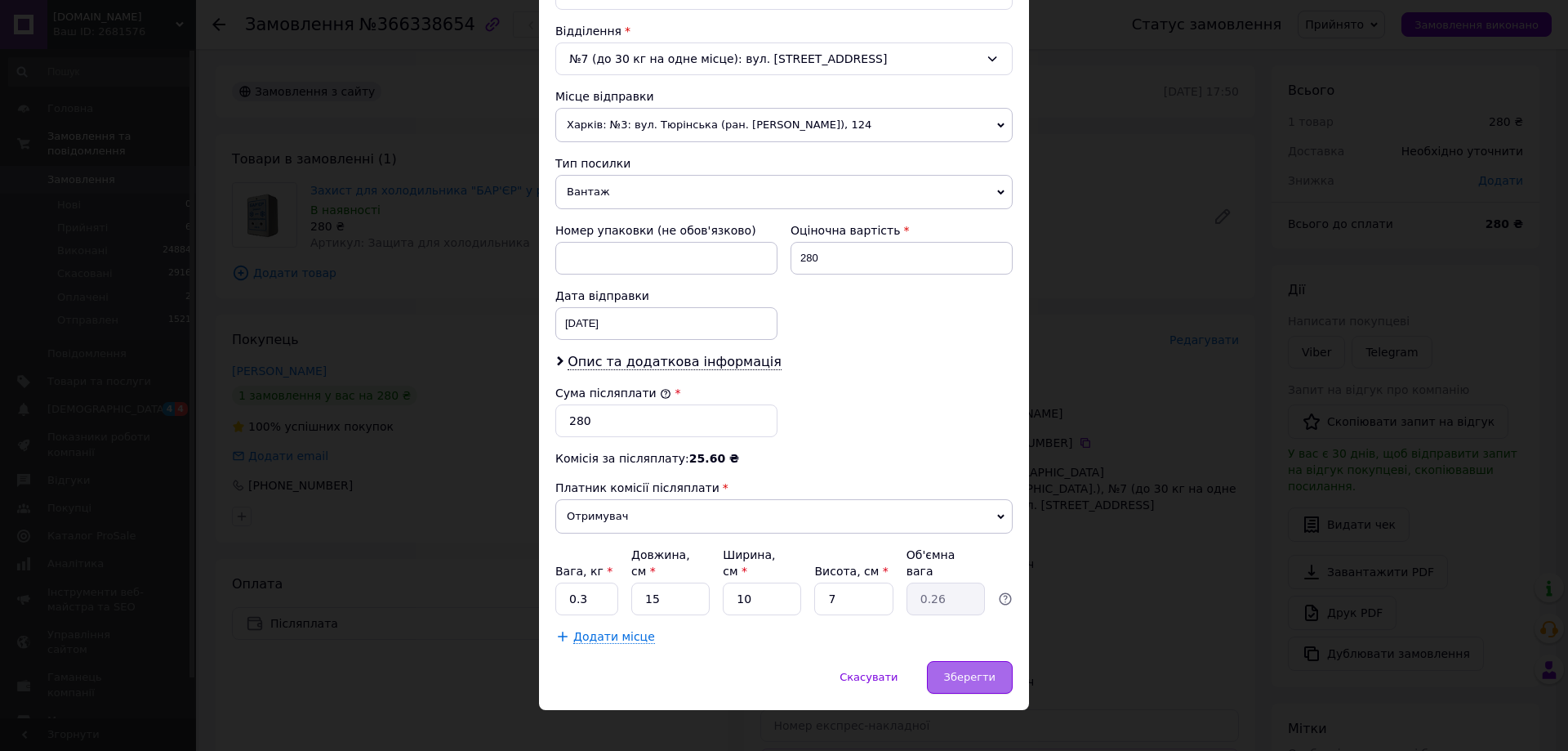
click at [957, 671] on span "Зберегти" at bounding box center [970, 677] width 52 height 13
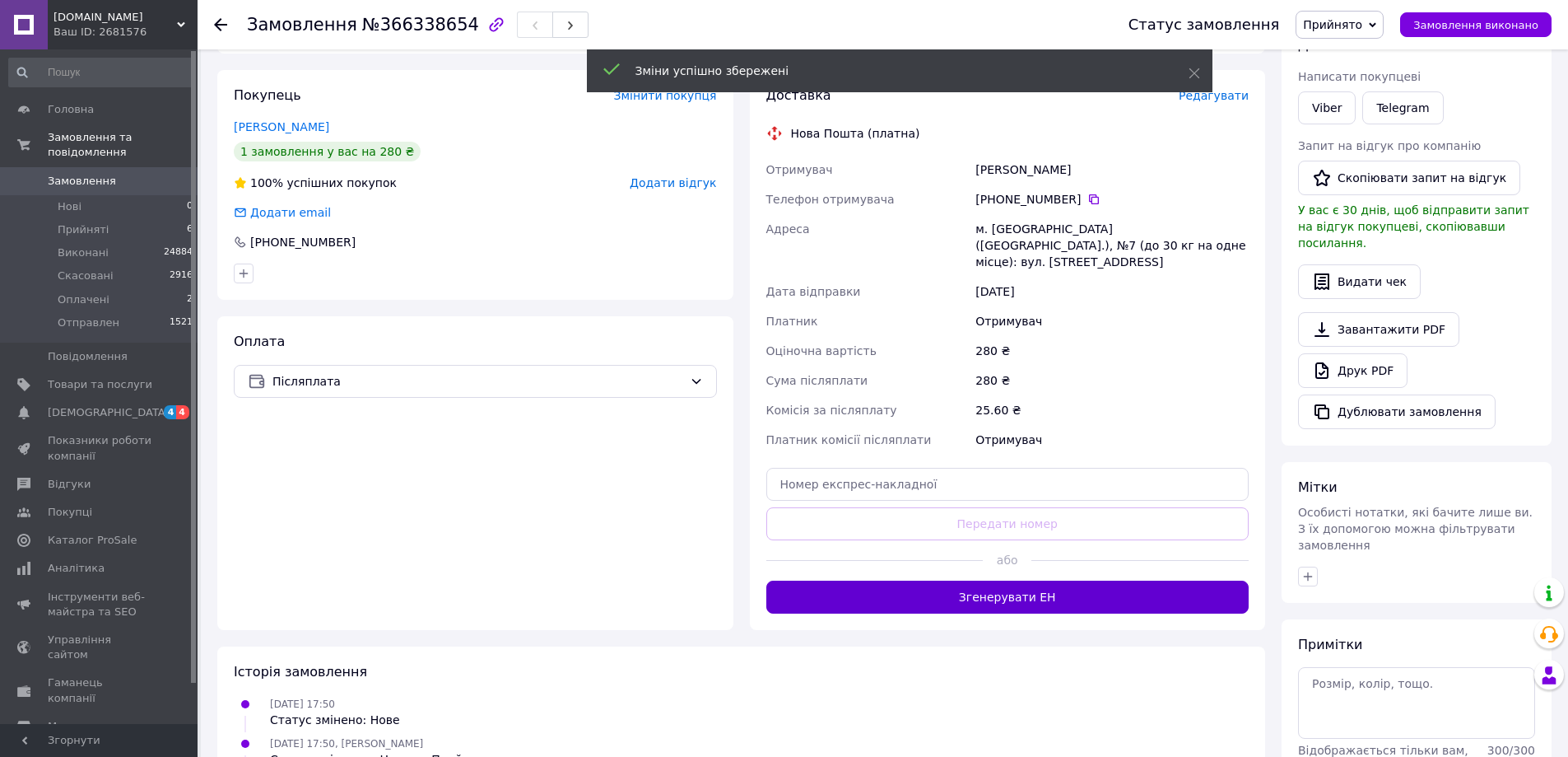
click at [1005, 584] on button "Згенерувати ЕН" at bounding box center [1008, 596] width 483 height 33
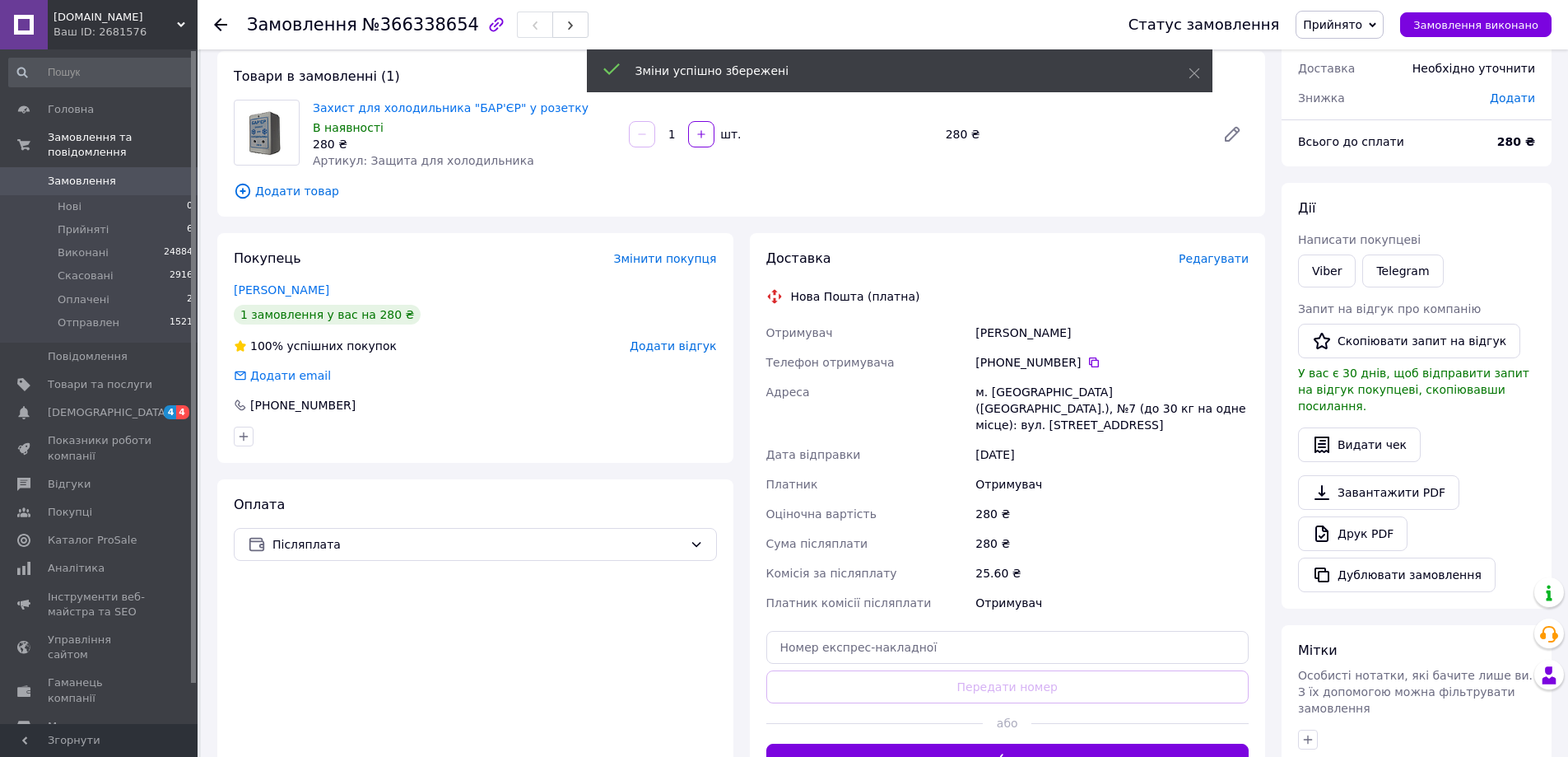
scroll to position [82, 0]
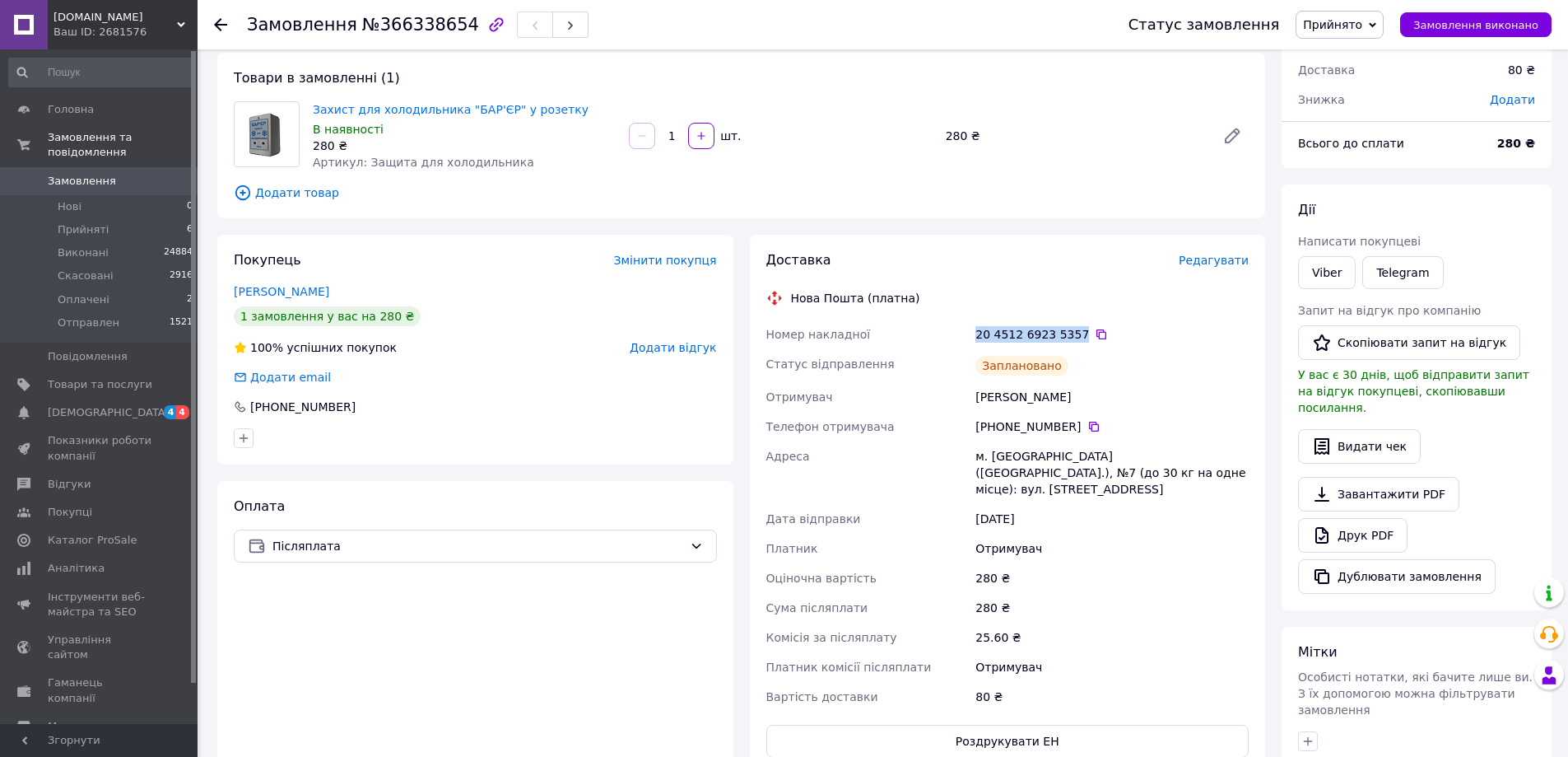
drag, startPoint x: 976, startPoint y: 332, endPoint x: 1074, endPoint y: 335, distance: 98.0
click at [1074, 335] on div "20 4512 6923 5357" at bounding box center [1111, 335] width 273 height 17
copy div "20 4512 6923 5357"
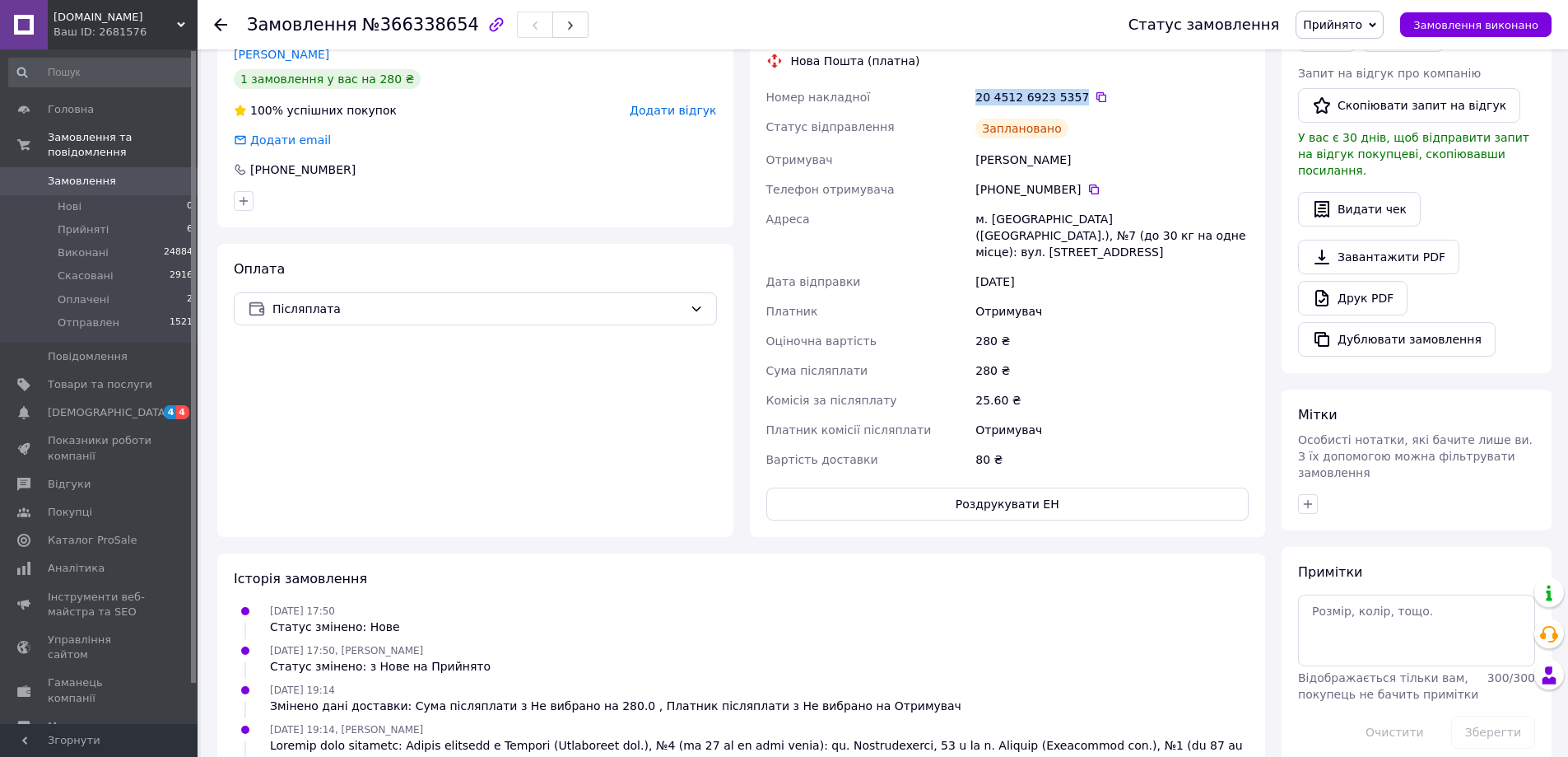
scroll to position [330, 0]
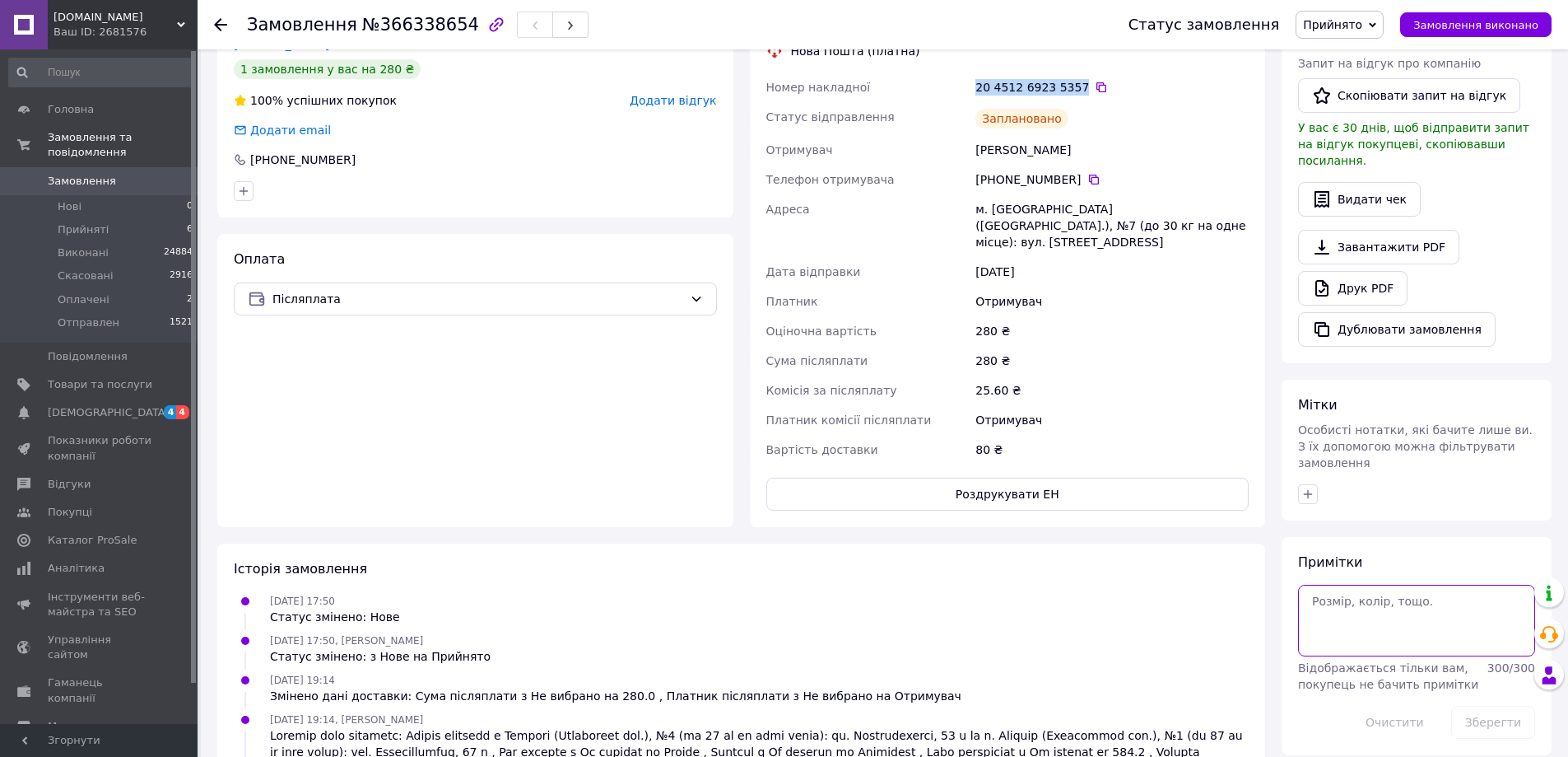
click at [1370, 593] on textarea at bounding box center [1417, 620] width 237 height 71
paste textarea "20 4512 6923 5357"
type textarea "20 4512 6923 5357"
click at [1476, 706] on button "Зберегти" at bounding box center [1493, 722] width 84 height 33
click at [127, 174] on span "Замовлення" at bounding box center [100, 182] width 104 height 15
